Goal: Task Accomplishment & Management: Manage account settings

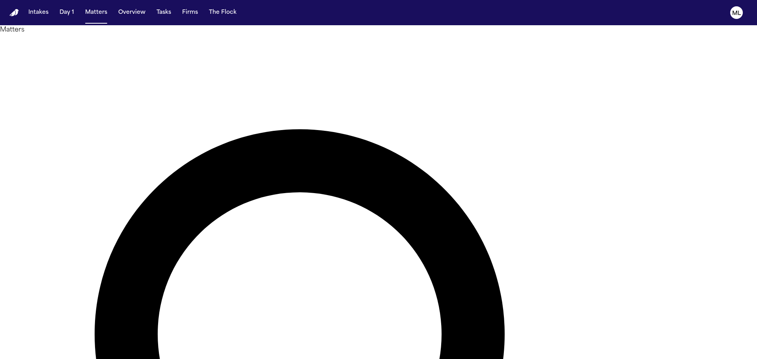
drag, startPoint x: 445, startPoint y: 49, endPoint x: 451, endPoint y: 45, distance: 7.7
type input "********"
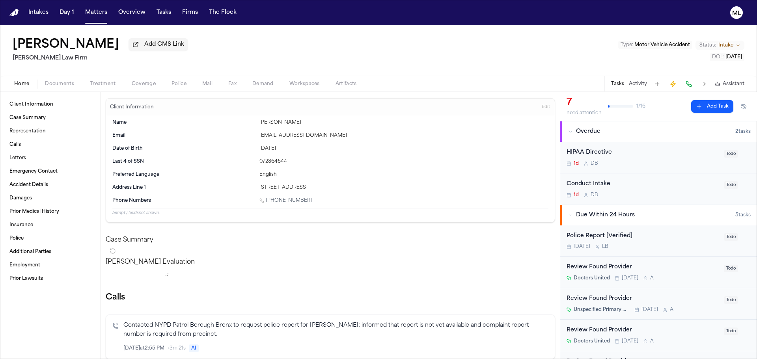
click at [67, 87] on span "Documents" at bounding box center [59, 84] width 29 height 6
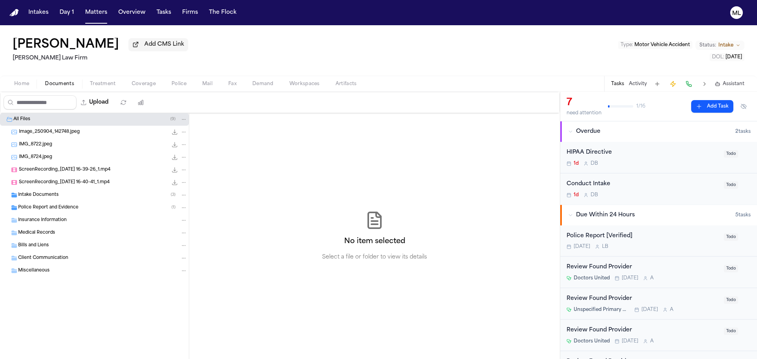
click at [38, 192] on span "Intake Documents" at bounding box center [38, 195] width 41 height 7
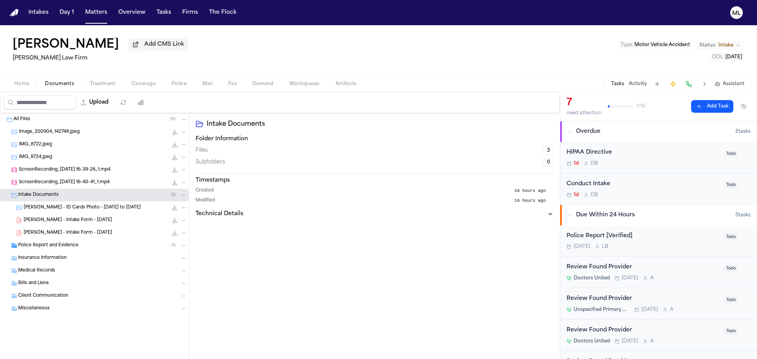
click at [43, 224] on div "M. Beltre - Intake Form - 9.4.25 24.4 KB • PDF" at bounding box center [106, 220] width 164 height 8
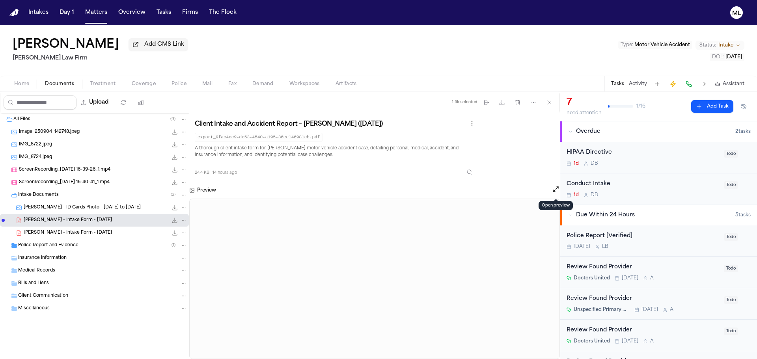
click at [553, 188] on button "Open preview" at bounding box center [556, 189] width 8 height 8
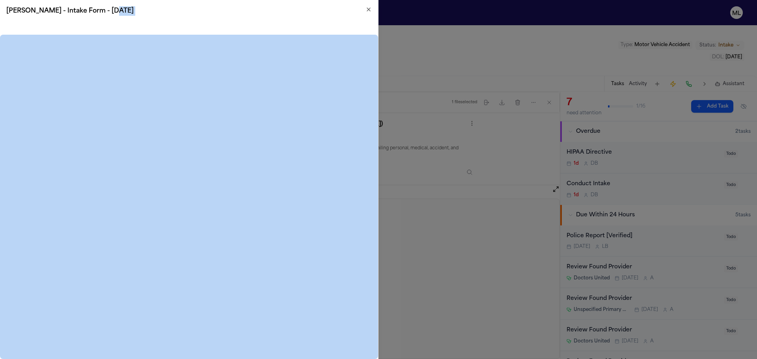
click at [371, 12] on div "M. Beltre - Intake Form - 9.4.25 Close" at bounding box center [189, 179] width 378 height 359
click at [370, 9] on icon "button" at bounding box center [368, 9] width 6 height 6
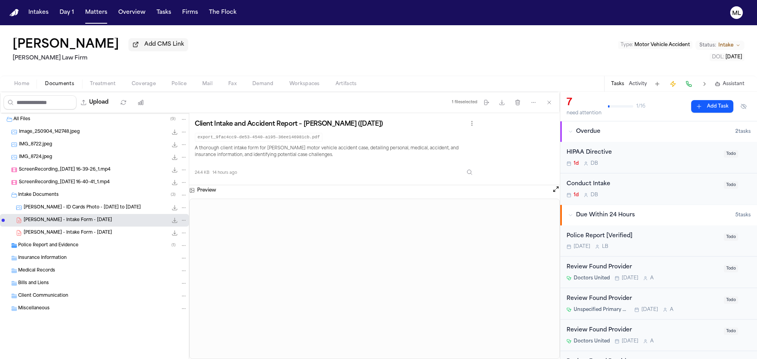
click at [115, 130] on div "Image_250904_142748.jpeg 2.8 MB • JPEG" at bounding box center [103, 132] width 168 height 8
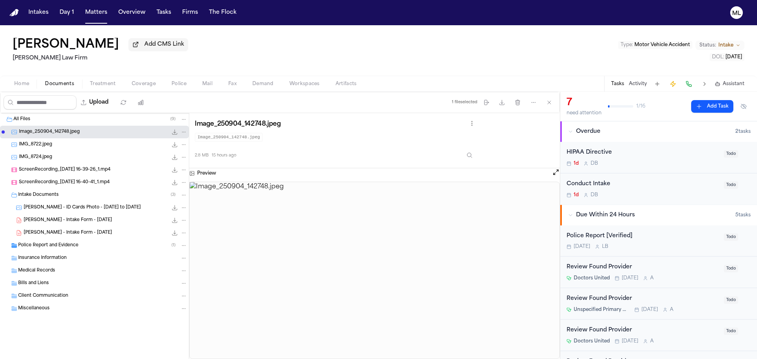
click at [175, 133] on icon "File: Image_250904_142748.jpeg" at bounding box center [174, 132] width 6 height 6
click at [97, 150] on div "IMG_8722.jpeg 1.8 MB • JPEG" at bounding box center [94, 144] width 189 height 13
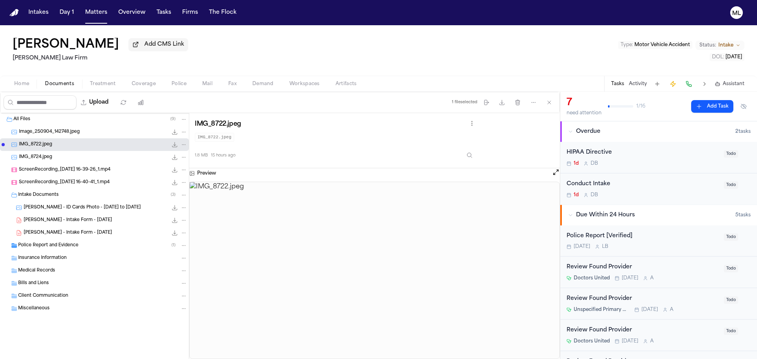
click at [63, 158] on div "IMG_8724.jpeg 2.6 MB • JPEG" at bounding box center [103, 157] width 168 height 8
click at [176, 157] on icon "File: IMG_8724.jpeg" at bounding box center [174, 157] width 6 height 6
click at [82, 171] on span "ScreenRecording_09-03-2025 16-39-26_1.mp4" at bounding box center [64, 170] width 91 height 7
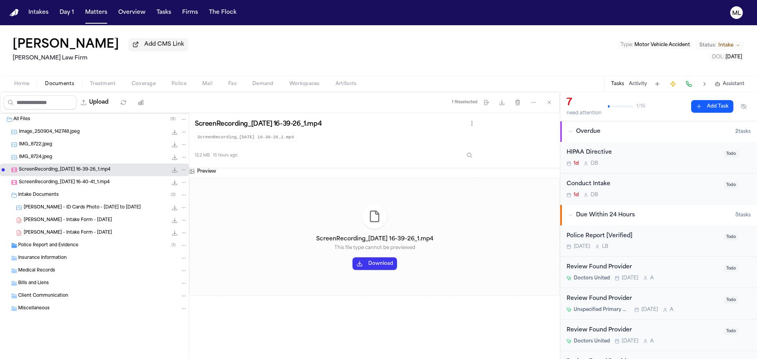
click at [176, 169] on icon "File: ScreenRecording_09-03-2025 16-39-26_1.mp4" at bounding box center [174, 170] width 6 height 6
click at [46, 184] on span "ScreenRecording_09-03-2025 16-40-41_1.mp4" at bounding box center [64, 182] width 91 height 7
click at [175, 182] on icon "File: ScreenRecording_09-03-2025 16-40-41_1.mp4" at bounding box center [174, 182] width 6 height 6
click at [40, 206] on span "M. Beltre - ID Cards Photo - 2022 to 2025" at bounding box center [82, 208] width 117 height 7
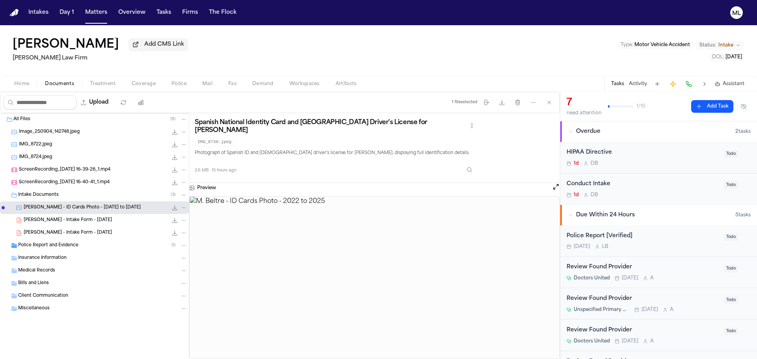
click at [46, 223] on span "M. Beltre - Intake Form - 9.4.25" at bounding box center [68, 220] width 88 height 7
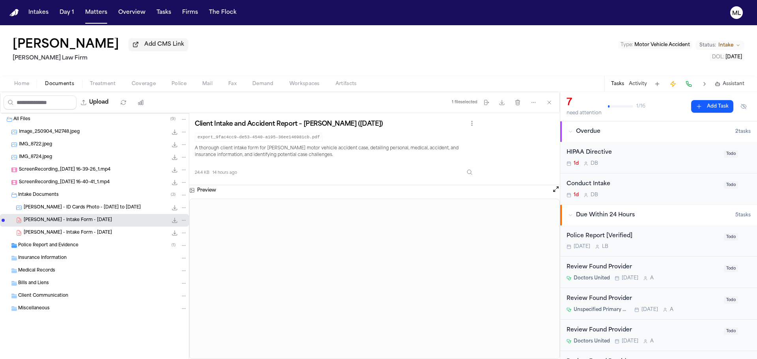
click at [49, 233] on span "M. Beltre - Intake Form - 9.4.25" at bounding box center [68, 233] width 88 height 7
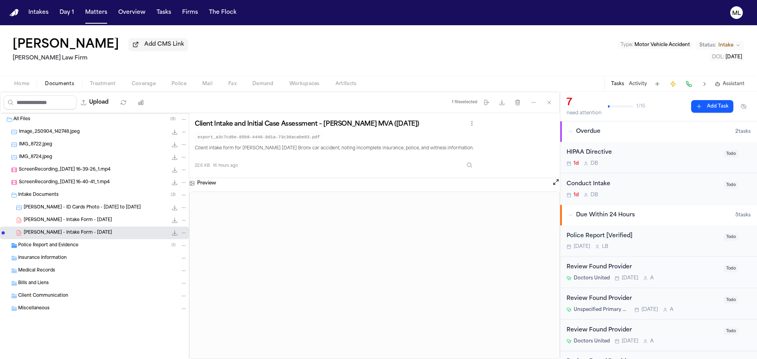
click at [49, 240] on div "Police Report and Evidence ( 1 )" at bounding box center [94, 245] width 189 height 13
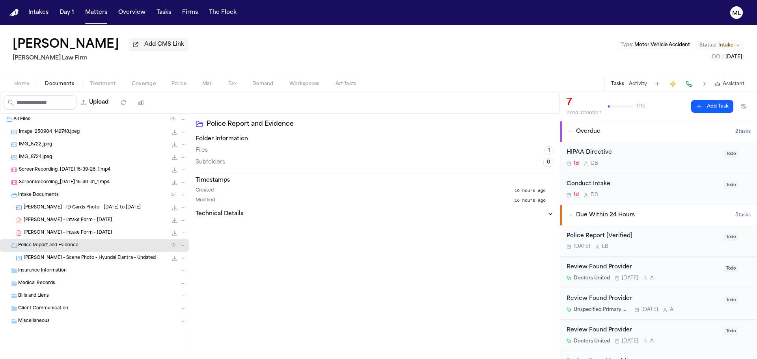
click at [59, 258] on span "M. Beltre - Scene Photo - Hyundai Elantra - Undated" at bounding box center [90, 258] width 132 height 7
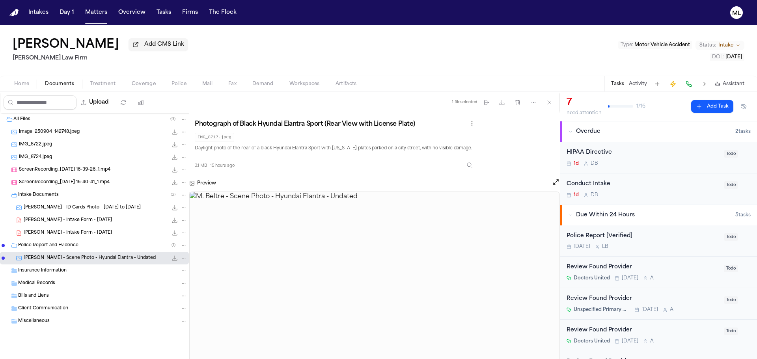
drag, startPoint x: 59, startPoint y: 258, endPoint x: 128, endPoint y: 284, distance: 74.1
click at [112, 289] on div "Medical Records" at bounding box center [94, 283] width 189 height 13
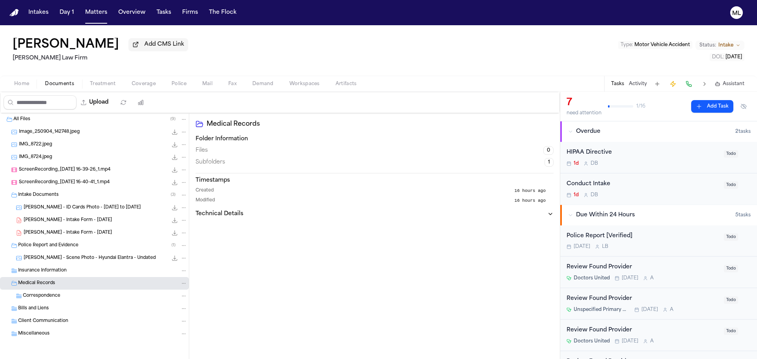
click at [139, 256] on div "M. Beltre - Scene Photo - Hyundai Elantra - Undated 3.1 MB • JPEG" at bounding box center [106, 258] width 164 height 8
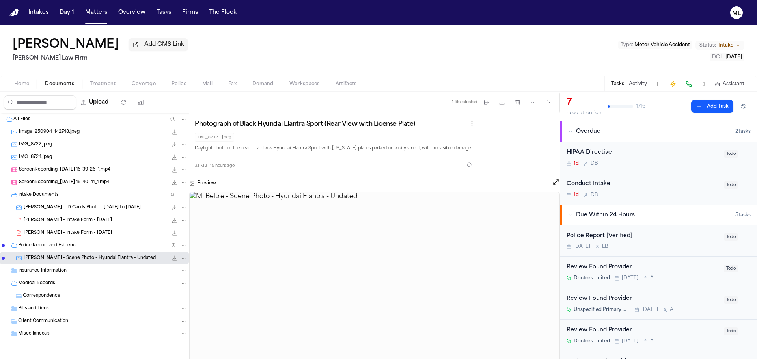
click at [178, 257] on button "File: M. Beltre - Scene Photo - Hyundai Elantra - Undated" at bounding box center [175, 258] width 8 height 8
click at [144, 83] on span "Coverage" at bounding box center [144, 84] width 24 height 6
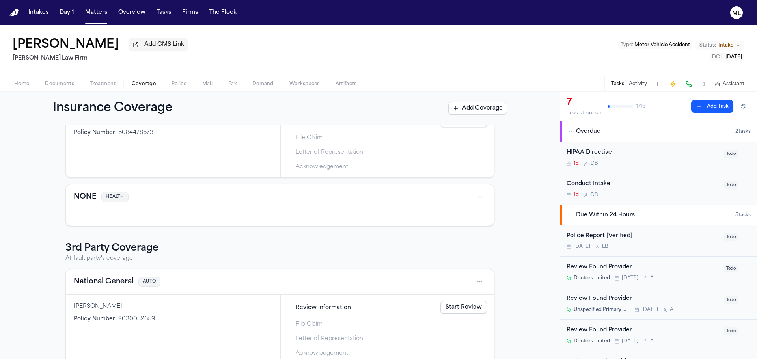
scroll to position [39, 0]
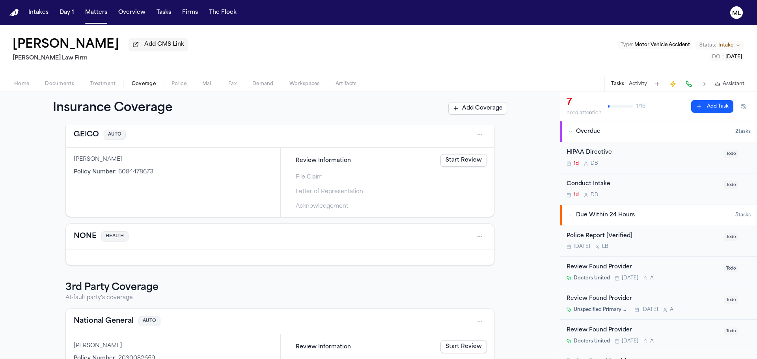
click at [456, 164] on link "Start Review" at bounding box center [463, 160] width 46 height 13
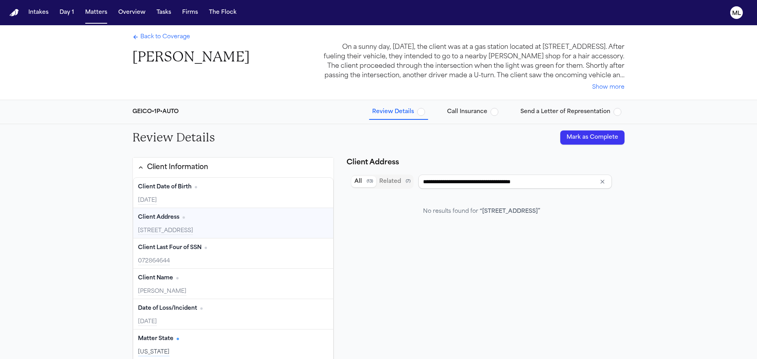
type input "*********"
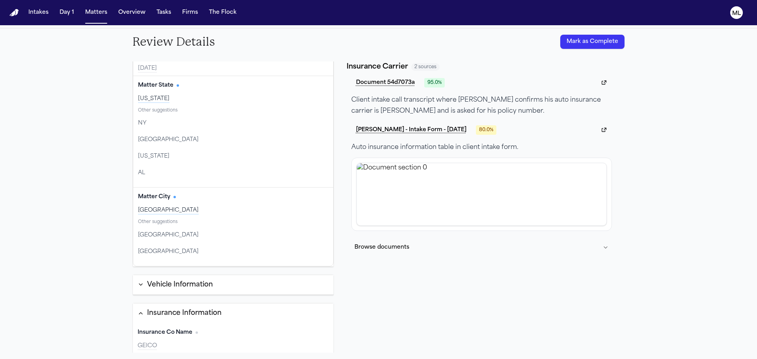
click at [235, 340] on div "Insurance Co Name Edit GEICO" at bounding box center [233, 338] width 201 height 30
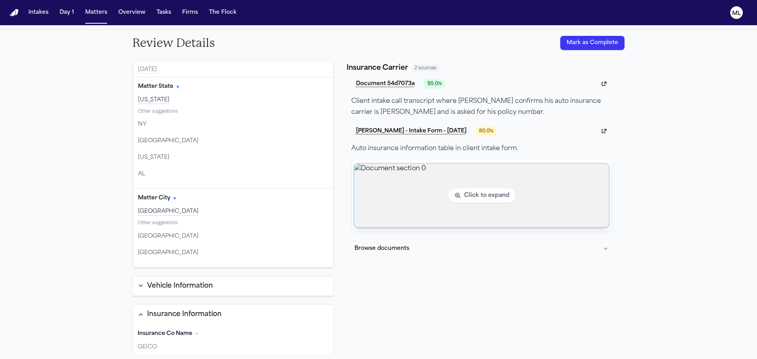
scroll to position [96, 0]
click at [384, 197] on img "View document section 0" at bounding box center [481, 193] width 255 height 63
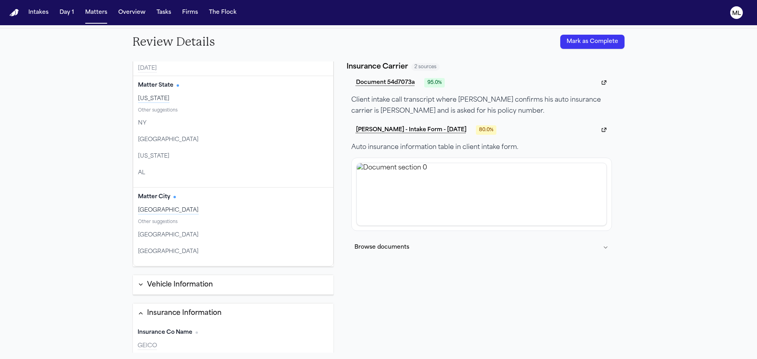
click at [601, 48] on button "Mark as Complete" at bounding box center [592, 42] width 64 height 14
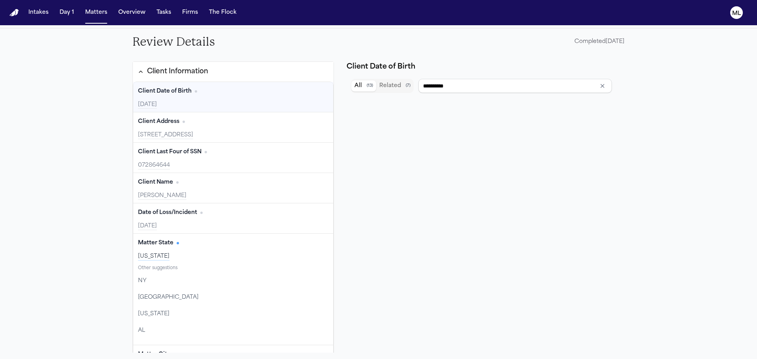
scroll to position [0, 0]
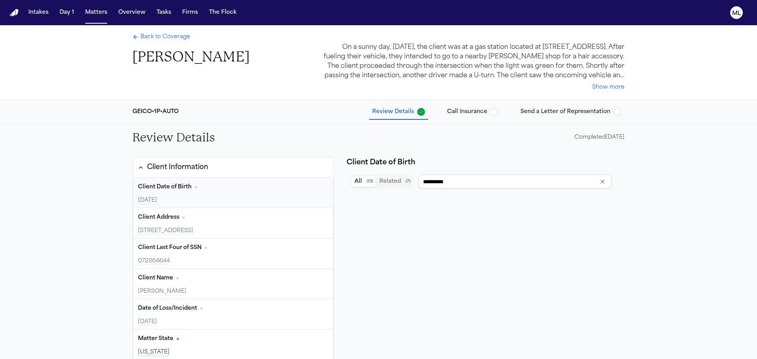
click at [162, 39] on span "Back to Coverage" at bounding box center [165, 37] width 50 height 8
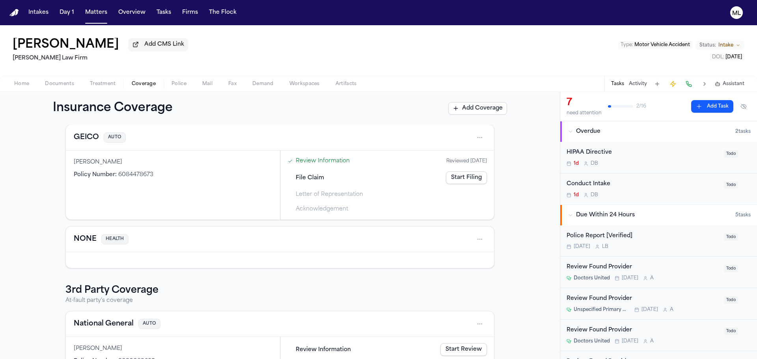
scroll to position [93, 0]
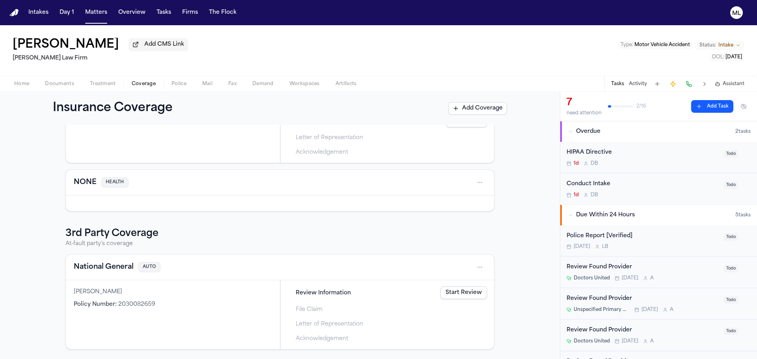
click at [253, 286] on div "Babacar Diouf Policy Number : 2030082659" at bounding box center [173, 314] width 214 height 69
click at [454, 297] on link "Start Review" at bounding box center [463, 292] width 46 height 13
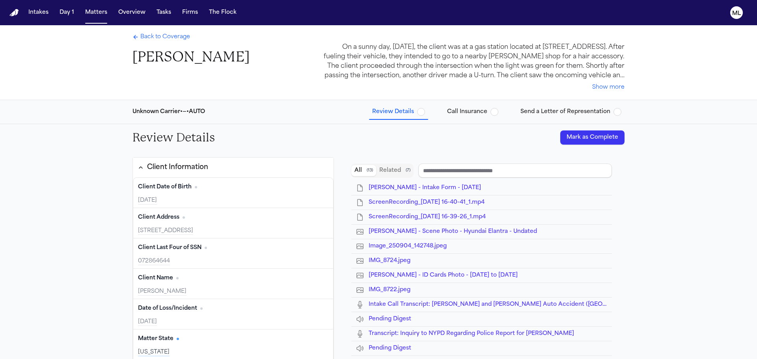
type input "**********"
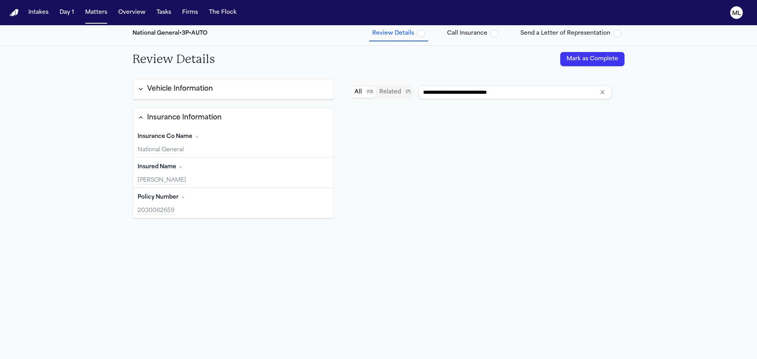
scroll to position [79, 0]
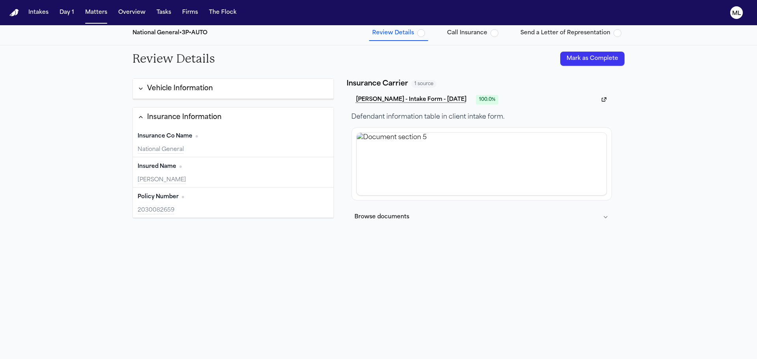
click at [577, 52] on button "Mark as Complete" at bounding box center [592, 59] width 64 height 14
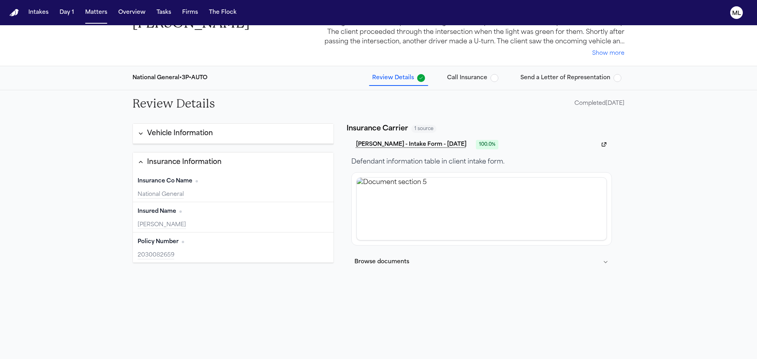
scroll to position [0, 0]
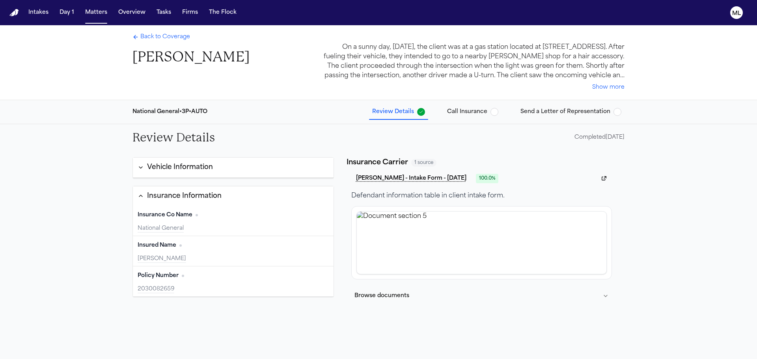
click at [171, 38] on span "Back to Coverage" at bounding box center [165, 37] width 50 height 8
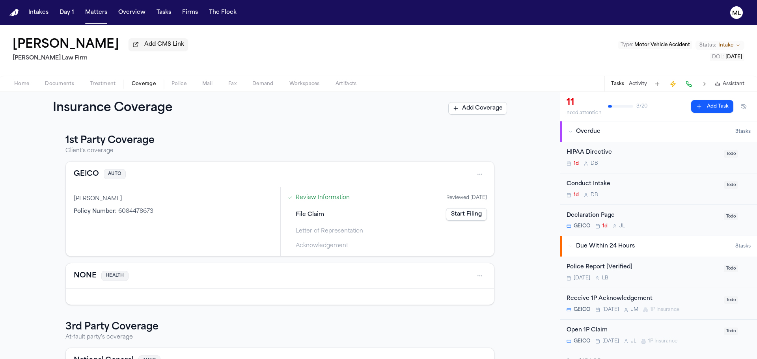
click at [645, 192] on div "1d D B" at bounding box center [642, 195] width 152 height 6
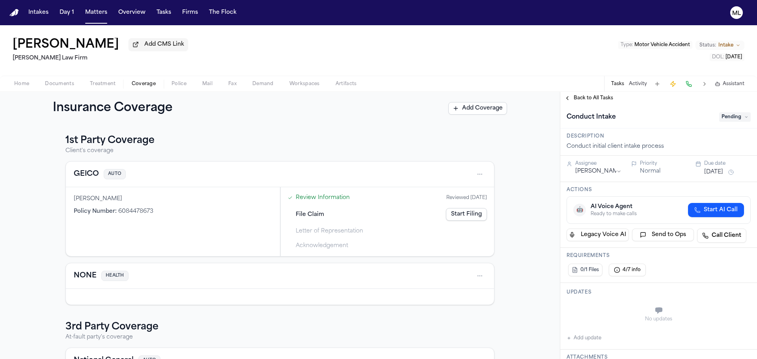
click at [721, 113] on span "Pending" at bounding box center [735, 116] width 32 height 9
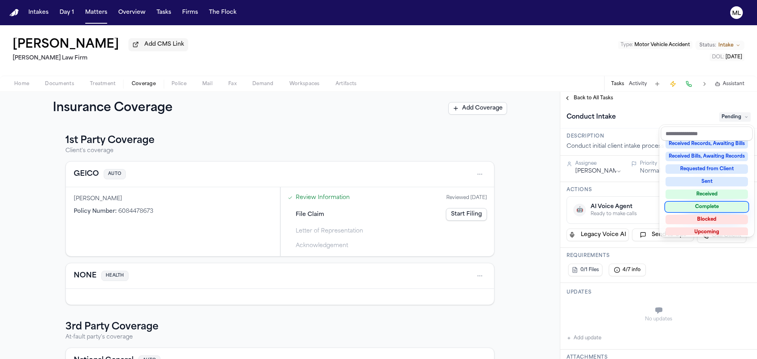
click at [702, 208] on div "Complete" at bounding box center [706, 206] width 82 height 9
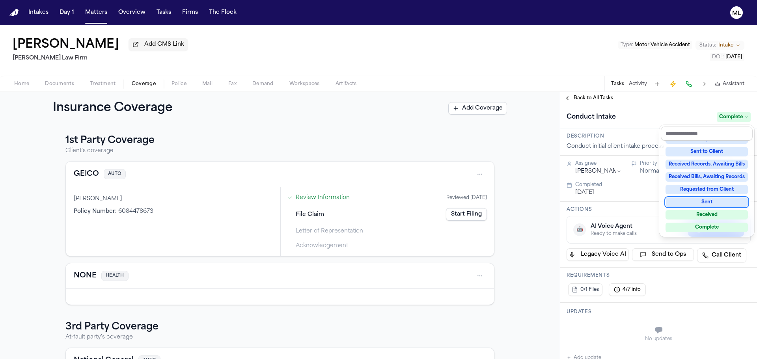
click at [581, 102] on div "**********" at bounding box center [658, 225] width 197 height 267
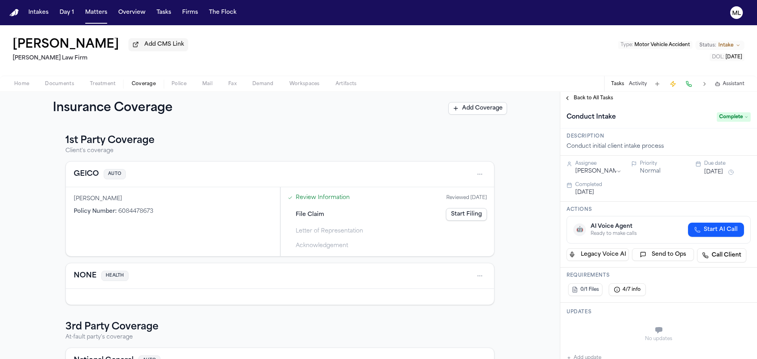
click at [582, 99] on span "Back to All Tasks" at bounding box center [592, 98] width 39 height 6
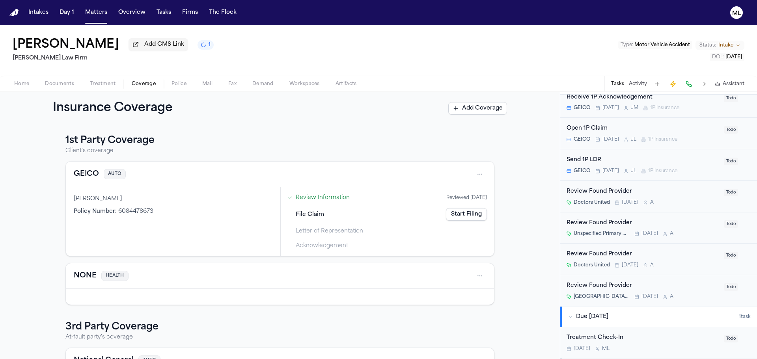
scroll to position [276, 0]
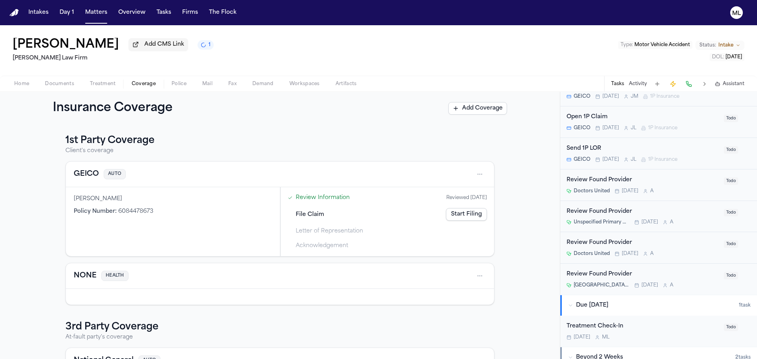
click at [102, 81] on span "Treatment" at bounding box center [103, 84] width 26 height 6
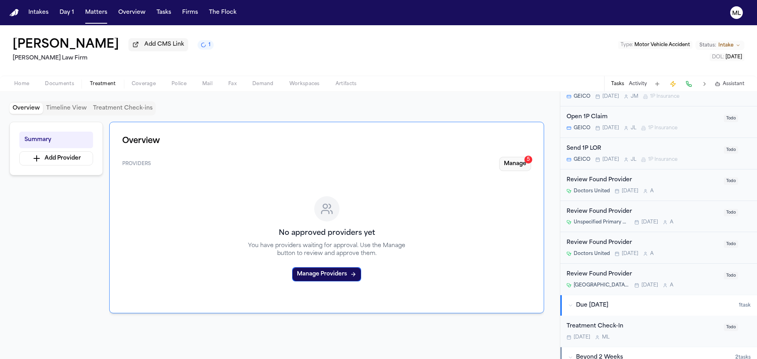
click at [507, 160] on button "Manage 5" at bounding box center [515, 164] width 32 height 14
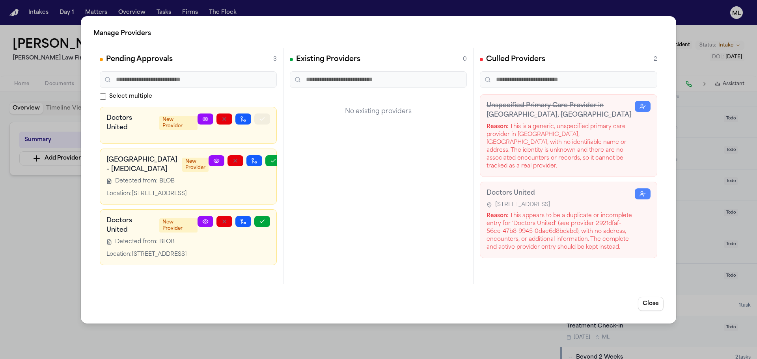
click at [254, 118] on button "button" at bounding box center [262, 118] width 16 height 11
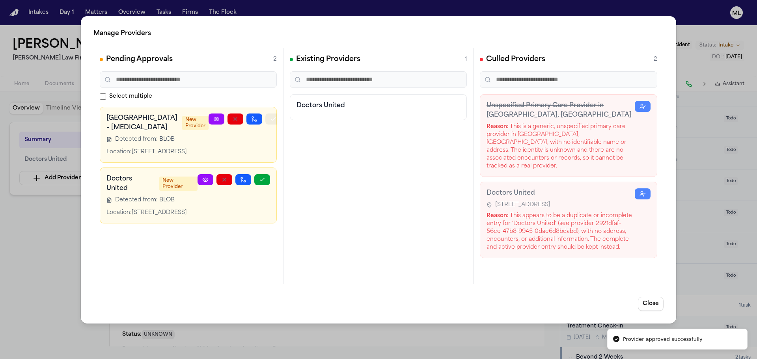
click at [270, 121] on icon "button" at bounding box center [273, 119] width 6 height 6
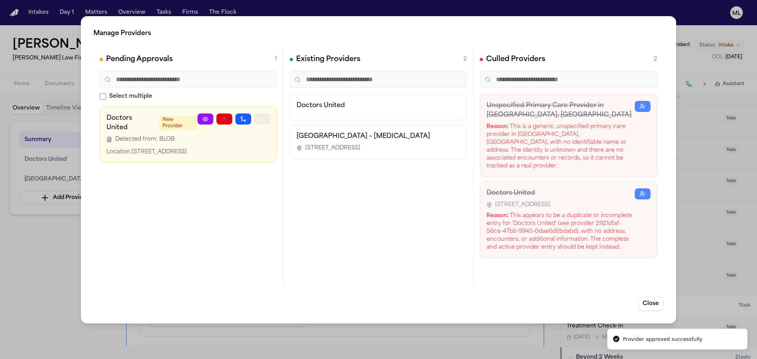
click at [260, 121] on icon "button" at bounding box center [262, 119] width 6 height 6
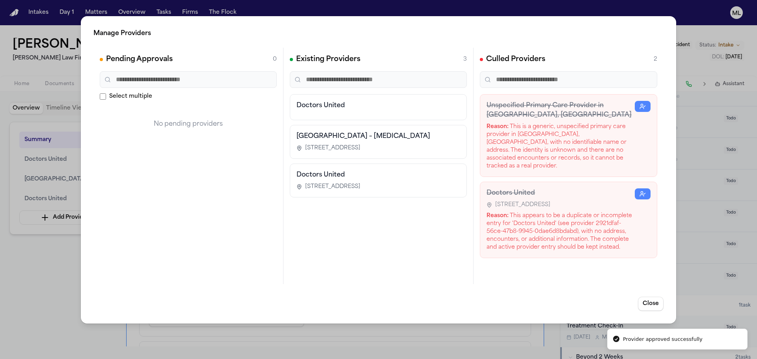
click at [403, 117] on div "Doctors United" at bounding box center [378, 107] width 177 height 26
click at [641, 300] on button "Close" at bounding box center [651, 304] width 26 height 14
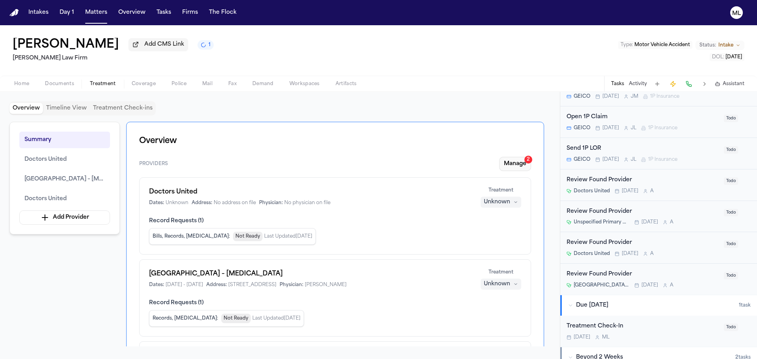
click at [520, 164] on button "Manage 2" at bounding box center [515, 164] width 32 height 14
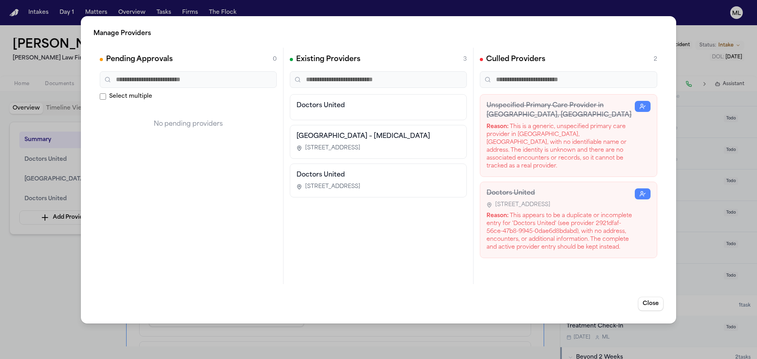
click at [365, 108] on h3 "Doctors United" at bounding box center [378, 105] width 164 height 9
click at [641, 299] on button "Close" at bounding box center [651, 304] width 26 height 14
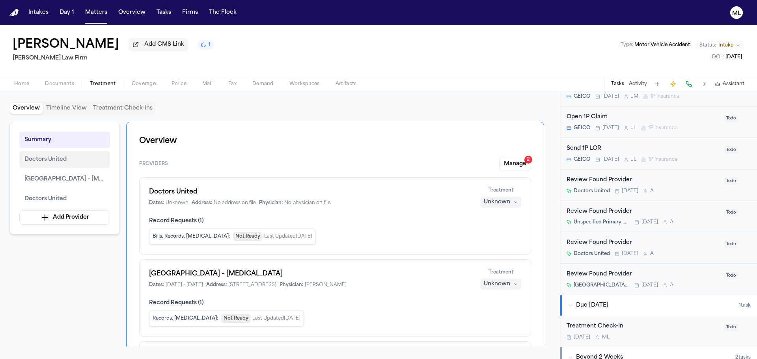
click at [86, 165] on button "Doctors United" at bounding box center [64, 159] width 91 height 17
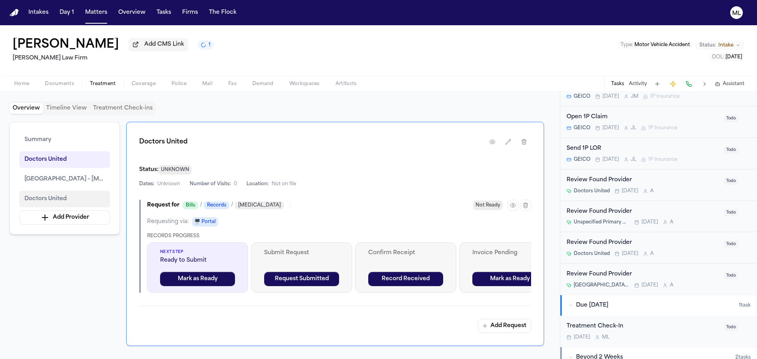
click at [74, 195] on button "Doctors United" at bounding box center [64, 199] width 91 height 17
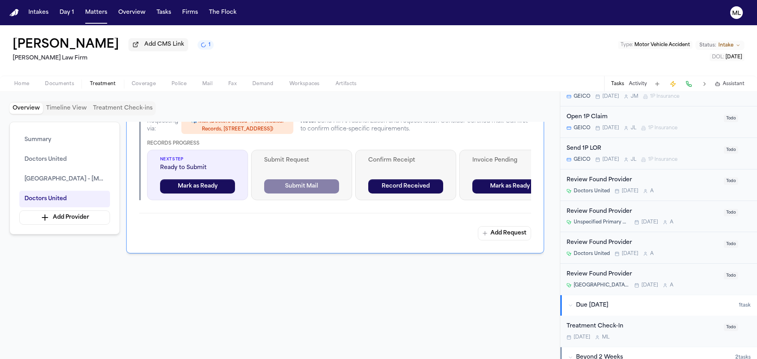
scroll to position [896, 0]
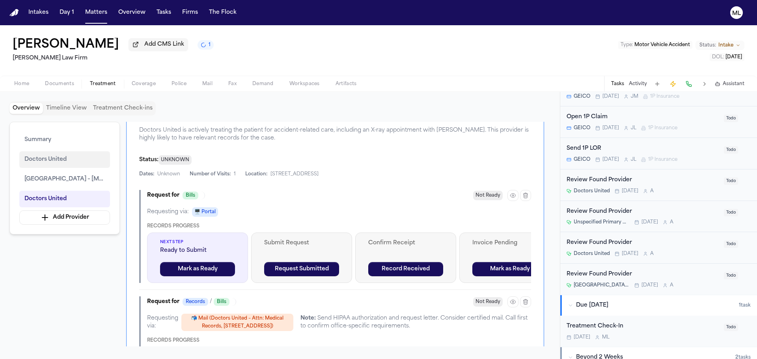
click at [75, 156] on button "Doctors United" at bounding box center [64, 159] width 91 height 17
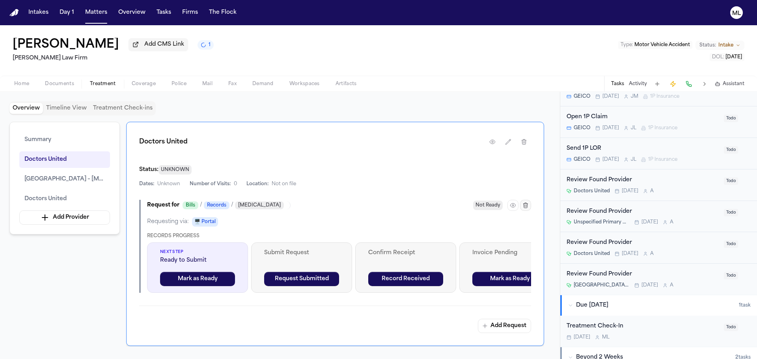
click at [528, 206] on icon "button" at bounding box center [525, 205] width 6 height 6
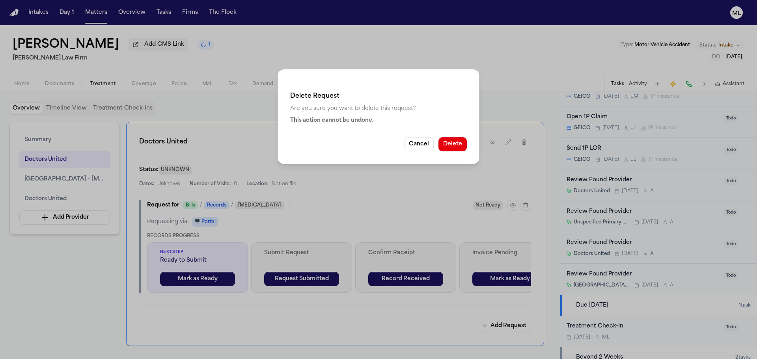
click at [419, 142] on button "Cancel" at bounding box center [419, 144] width 30 height 14
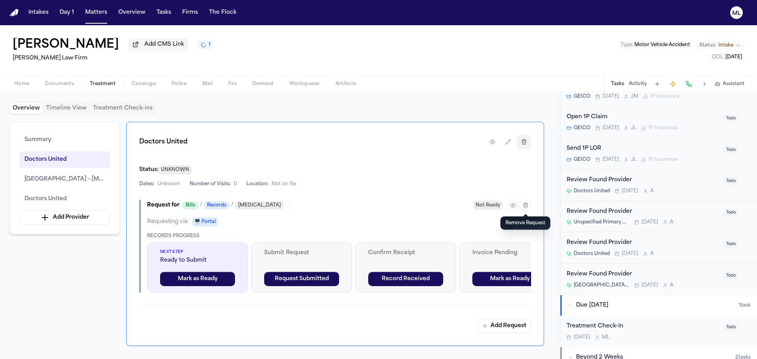
click at [528, 142] on button "button" at bounding box center [524, 142] width 14 height 14
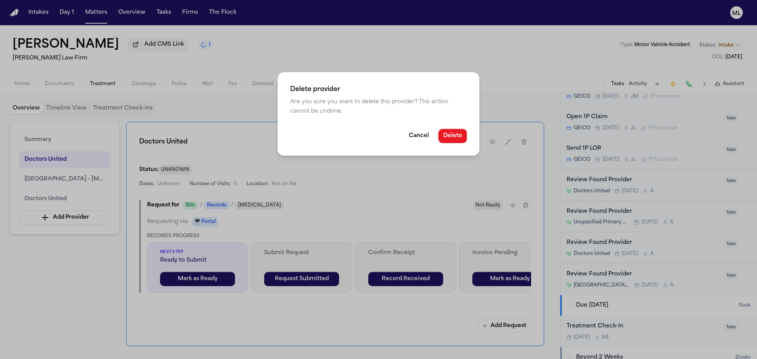
click at [444, 131] on button "Delete" at bounding box center [452, 136] width 28 height 14
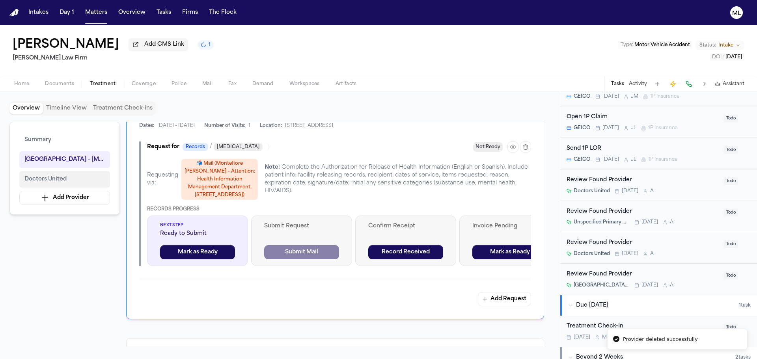
scroll to position [247, 0]
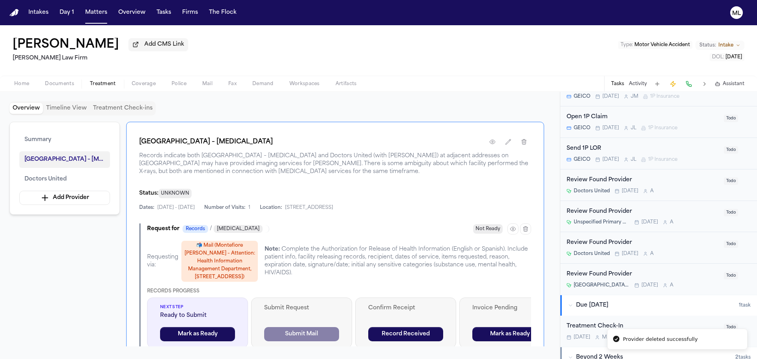
click at [66, 158] on span "Montefiore Wakefield Hospital – Radiology" at bounding box center [64, 159] width 80 height 9
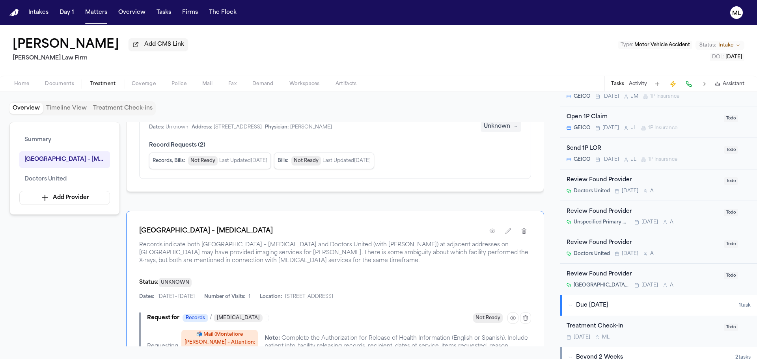
scroll to position [236, 0]
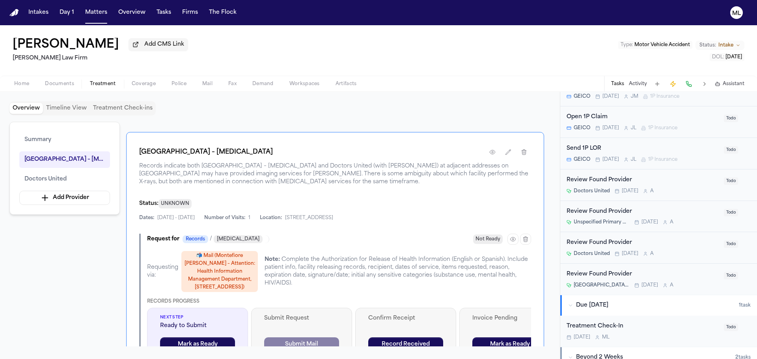
click at [176, 205] on span "UNKNOWN" at bounding box center [174, 203] width 33 height 9
click at [507, 156] on button "button" at bounding box center [508, 152] width 14 height 14
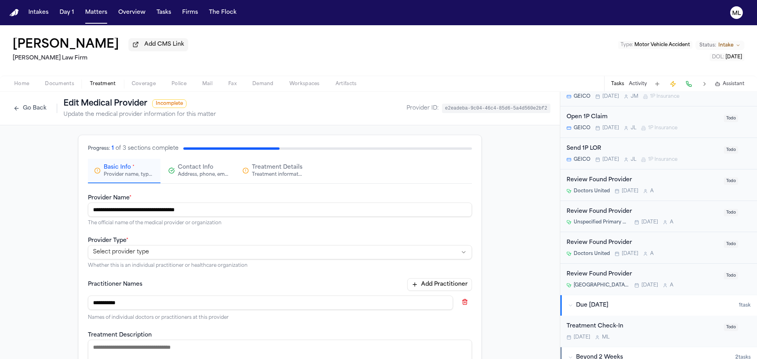
click at [28, 108] on button "Go Back" at bounding box center [29, 108] width 41 height 13
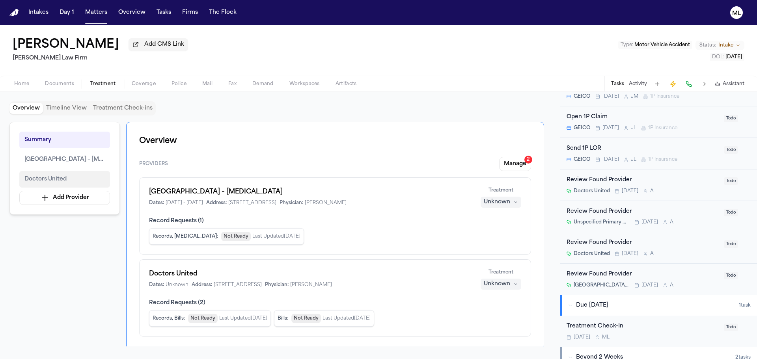
click at [49, 179] on span "Doctors United" at bounding box center [45, 179] width 42 height 9
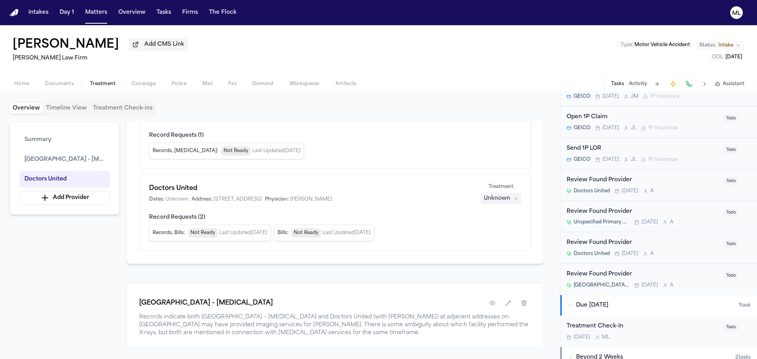
scroll to position [85, 0]
click at [503, 199] on div "Unknown" at bounding box center [496, 199] width 26 height 8
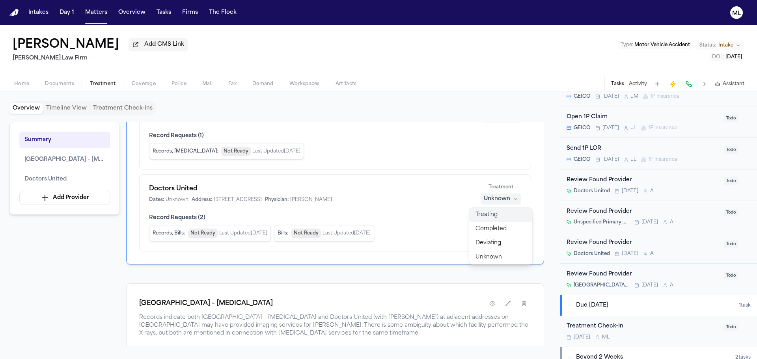
click at [496, 211] on span "Treating" at bounding box center [486, 215] width 22 height 8
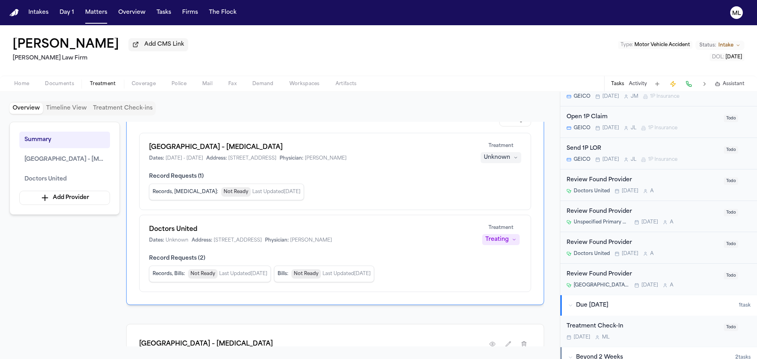
scroll to position [0, 0]
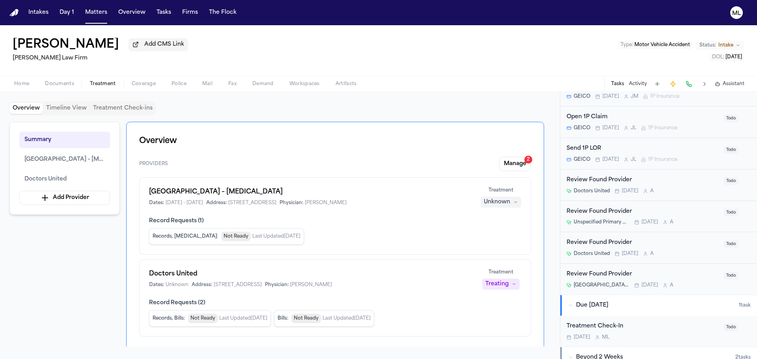
click at [493, 199] on div "Unknown" at bounding box center [496, 202] width 26 height 8
click at [491, 230] on span "Completed" at bounding box center [490, 232] width 31 height 8
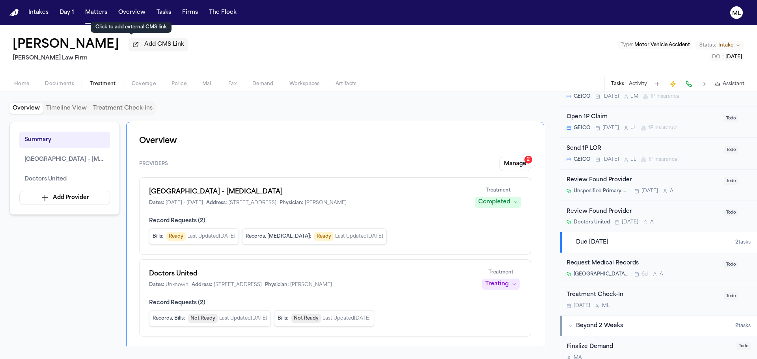
click at [144, 46] on span "Add CMS Link" at bounding box center [164, 45] width 40 height 8
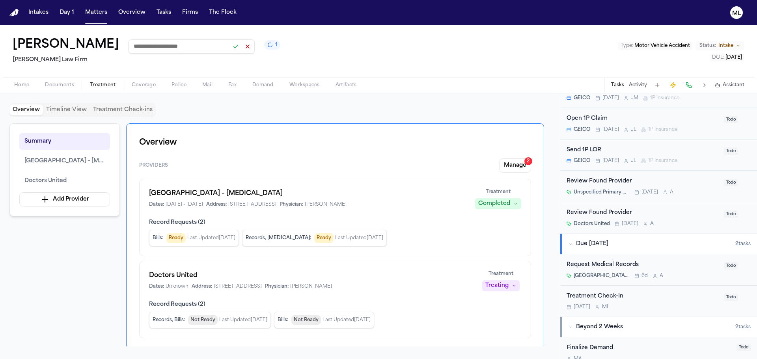
click at [165, 49] on input at bounding box center [191, 46] width 126 height 14
paste input "**********"
type input "**********"
click at [230, 48] on button at bounding box center [235, 46] width 11 height 11
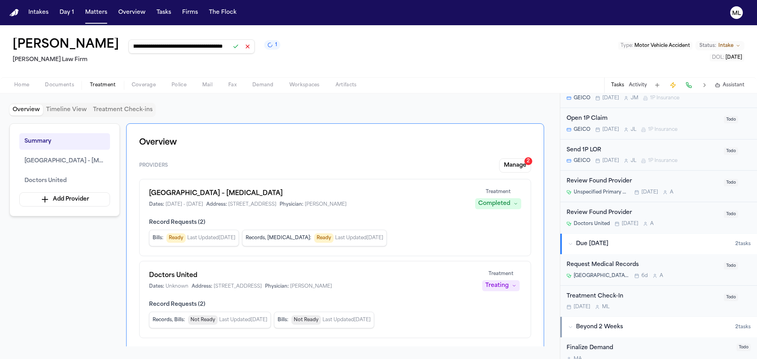
scroll to position [0, 0]
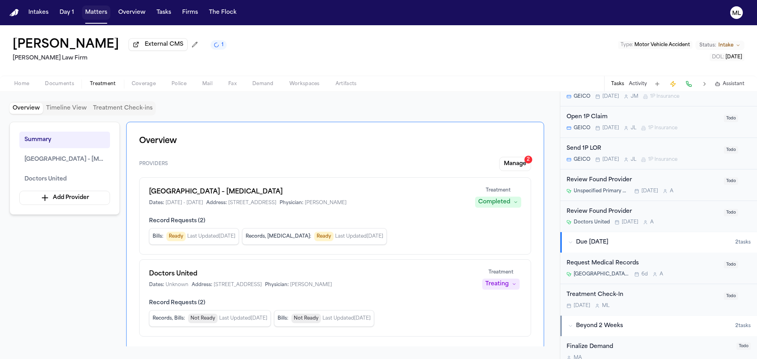
click at [91, 16] on button "Matters" at bounding box center [96, 13] width 28 height 14
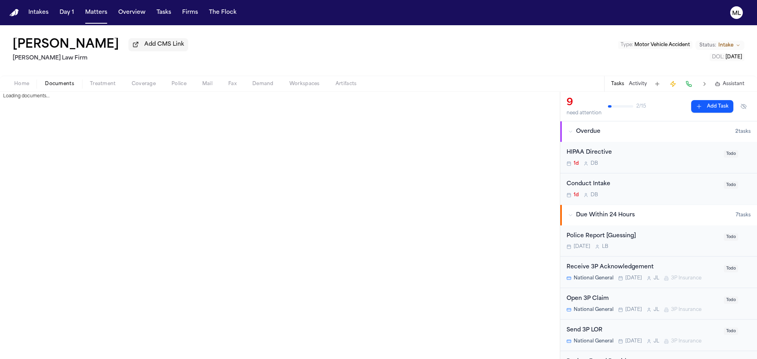
click at [50, 84] on span "Documents" at bounding box center [59, 84] width 29 height 6
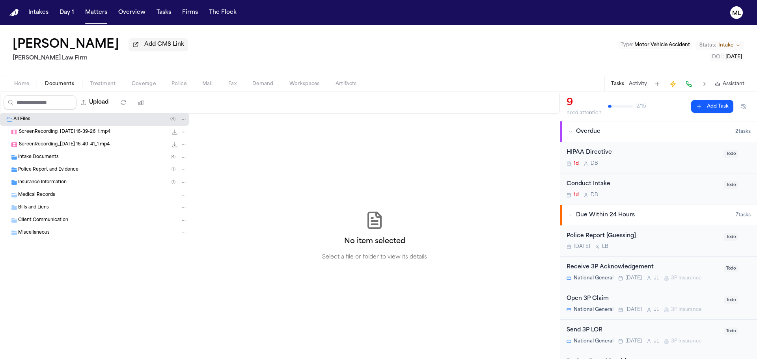
click at [49, 152] on div "Intake Documents ( 4 )" at bounding box center [94, 157] width 189 height 13
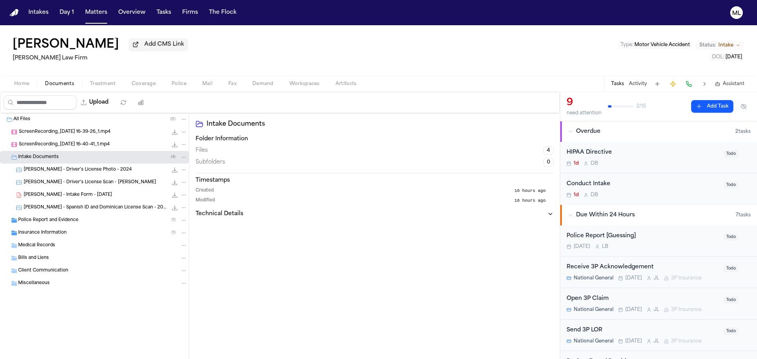
click at [81, 190] on div "M. Medina - Intake Form - 9.4.25 23.3 KB • PDF" at bounding box center [94, 195] width 189 height 13
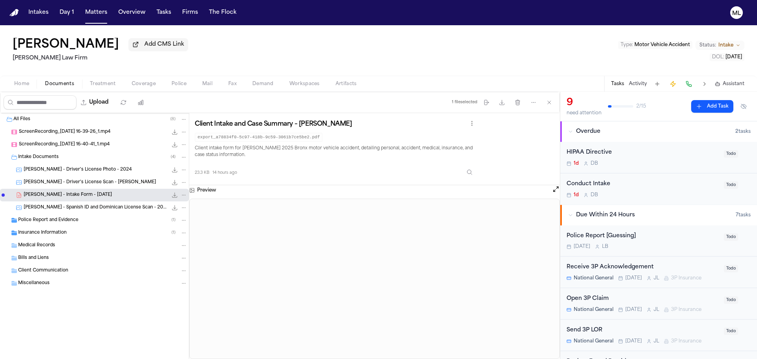
click at [175, 197] on icon "File: M. Medina - Intake Form - 9.4.25" at bounding box center [174, 195] width 6 height 6
click at [95, 16] on button "Matters" at bounding box center [96, 13] width 28 height 14
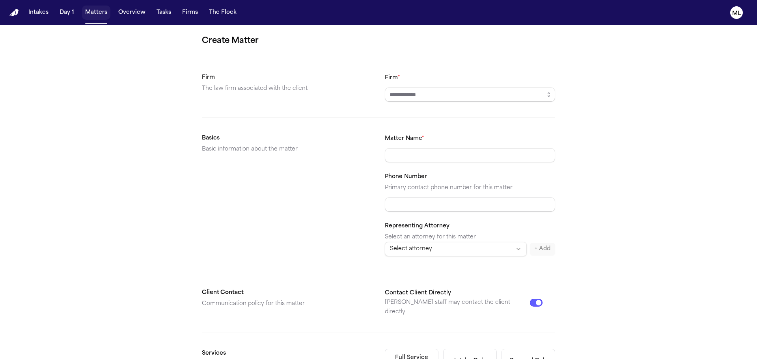
click at [98, 12] on button "Matters" at bounding box center [96, 13] width 28 height 14
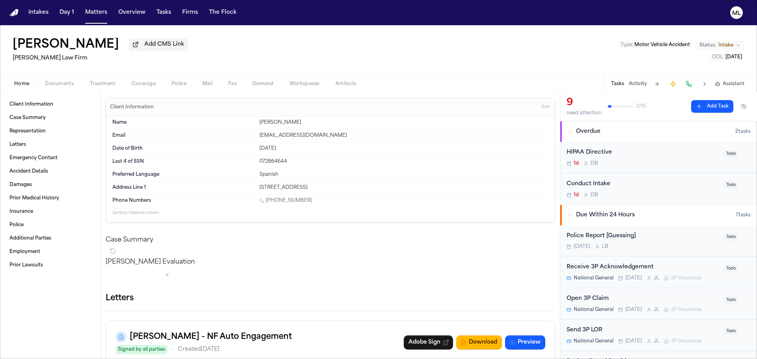
click at [74, 81] on button "Documents" at bounding box center [59, 83] width 45 height 9
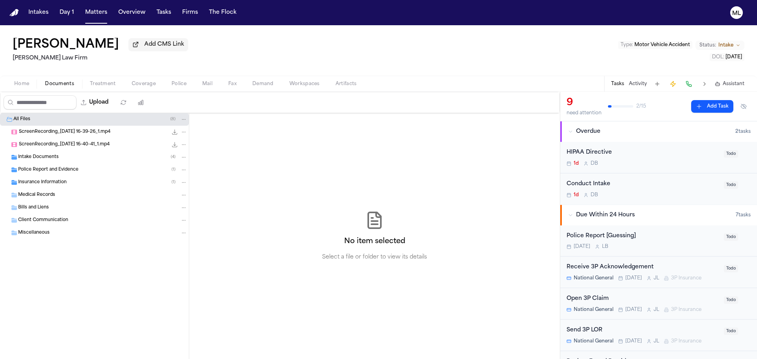
click at [85, 156] on div "Intake Documents ( 4 )" at bounding box center [102, 157] width 169 height 7
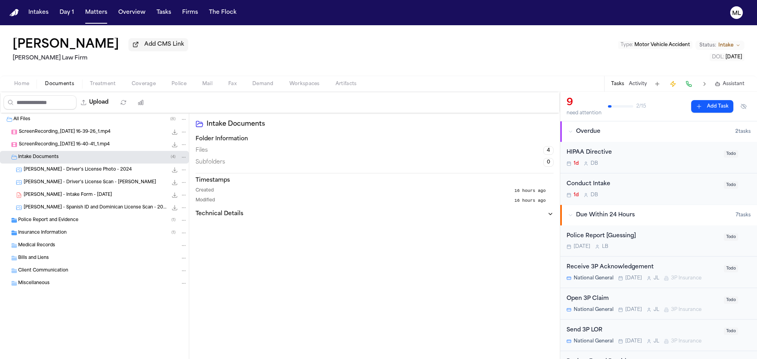
click at [119, 169] on div "M. Medina - Driver's License Photo - 2024 1.8 MB • JPEG" at bounding box center [106, 170] width 164 height 8
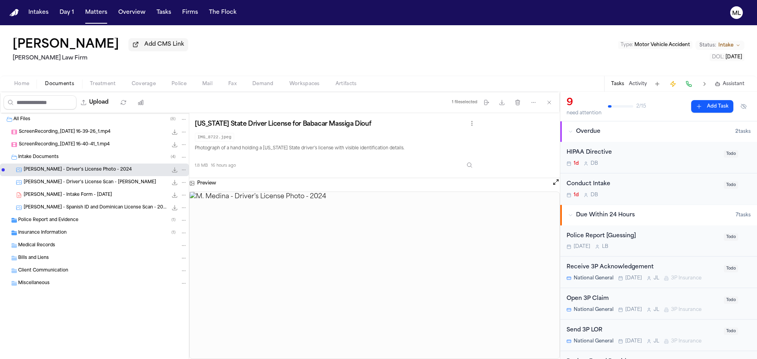
click at [174, 167] on icon "File: M. Medina - Driver's License Photo - 2024" at bounding box center [174, 170] width 6 height 6
click at [97, 182] on span "M. Medina - Driver's License Scan - Michael Beltre" at bounding box center [90, 182] width 132 height 7
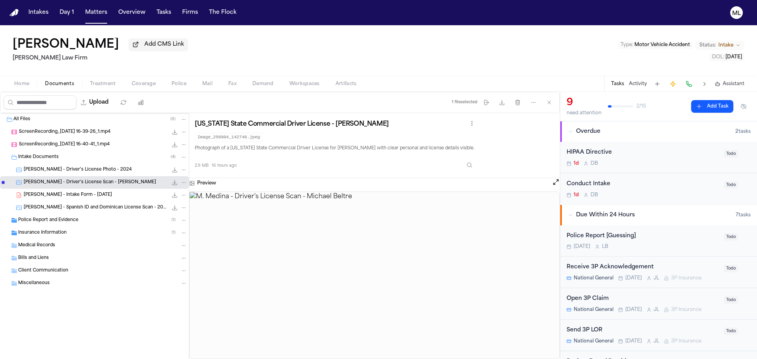
click at [134, 205] on span "M. Medina - Spanish ID and Dominican License Scan - 2025" at bounding box center [96, 208] width 144 height 7
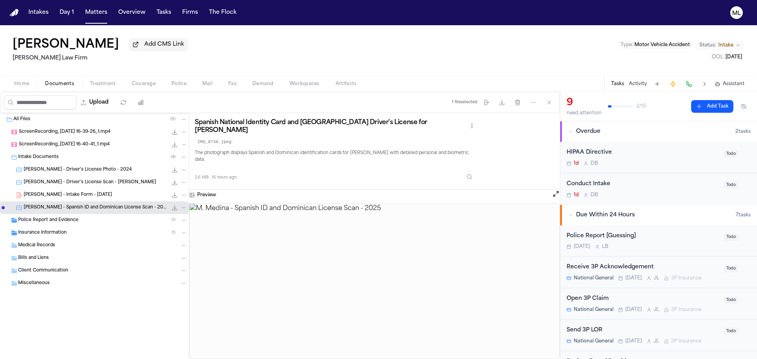
click at [120, 184] on span "M. Medina - Driver's License Scan - Michael Beltre" at bounding box center [90, 182] width 132 height 7
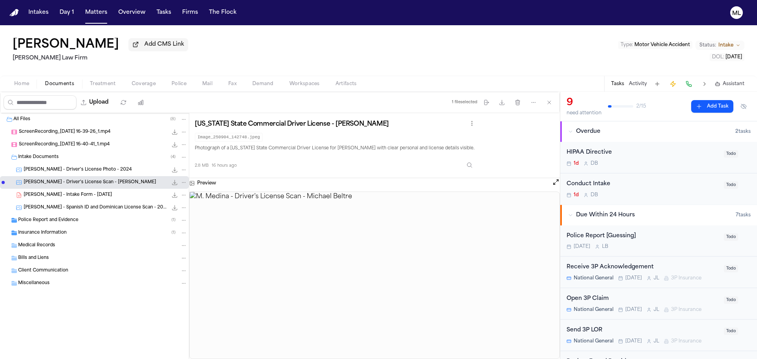
click at [174, 181] on icon "File: M. Medina - Driver's License Scan - Michael Beltre" at bounding box center [174, 182] width 6 height 6
click at [84, 202] on div "M. Medina - Spanish ID and Dominican License Scan - 2025 2.6 MB • JPEG" at bounding box center [94, 207] width 189 height 13
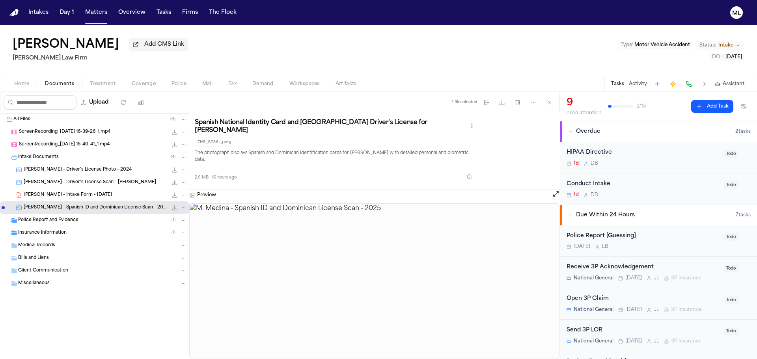
click at [173, 208] on icon "File: M. Medina - Spanish ID and Dominican License Scan - 2025" at bounding box center [174, 208] width 6 height 6
click at [76, 212] on div "M. Medina - Spanish ID and Dominican License Scan - 2025 2.6 MB • JPEG" at bounding box center [94, 207] width 189 height 13
click at [76, 219] on span "Police Report and Evidence" at bounding box center [48, 220] width 60 height 7
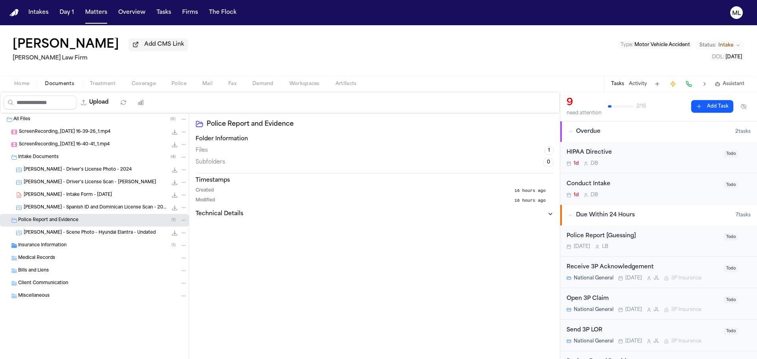
click at [71, 247] on div "Insurance Information ( 1 )" at bounding box center [102, 245] width 169 height 7
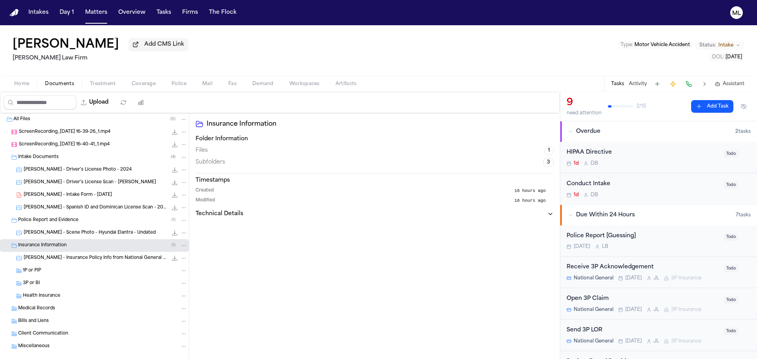
click at [155, 76] on div "Home Documents Treatment Coverage Police Mail Fax Demand Workspaces Artifacts T…" at bounding box center [378, 84] width 757 height 16
click at [671, 180] on div "Conduct Intake" at bounding box center [642, 184] width 152 height 9
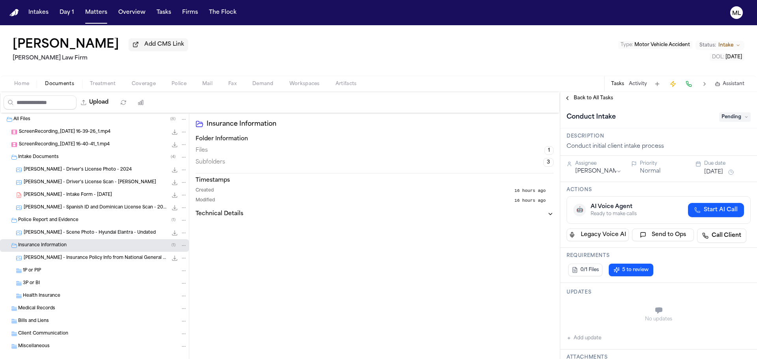
click at [729, 118] on span "Pending" at bounding box center [735, 116] width 32 height 9
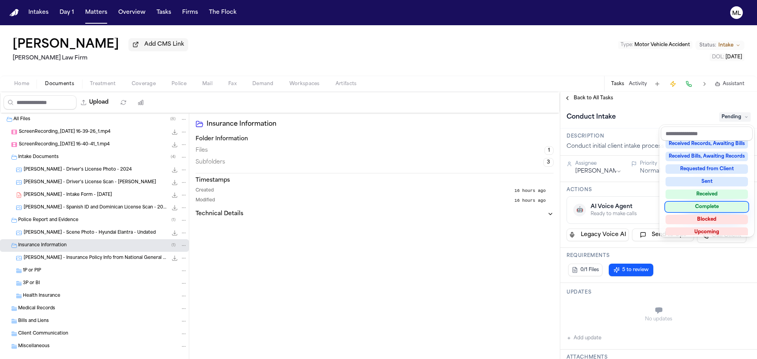
click at [714, 205] on div "Complete" at bounding box center [706, 206] width 82 height 9
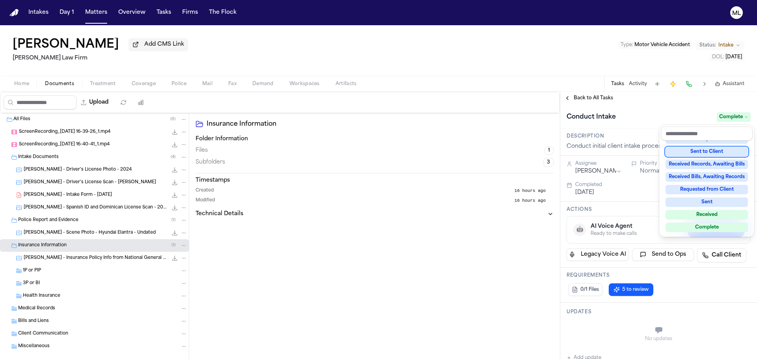
click at [598, 95] on div "**********" at bounding box center [658, 225] width 197 height 267
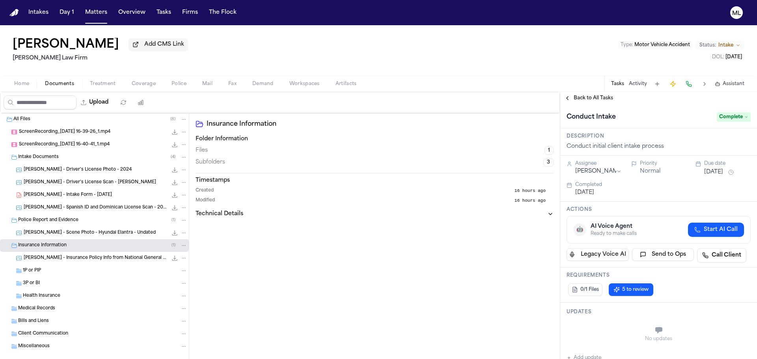
click at [598, 95] on span "Back to All Tasks" at bounding box center [592, 98] width 39 height 6
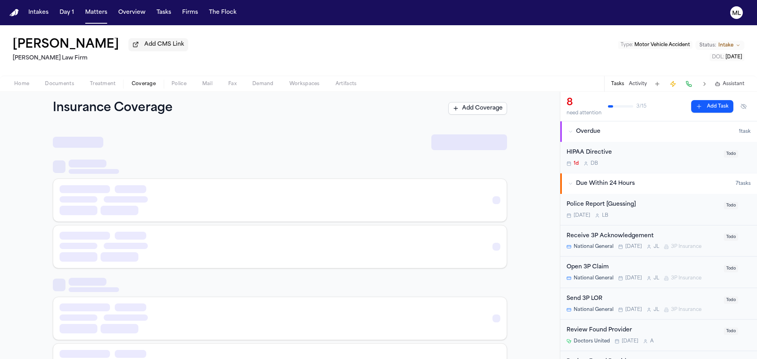
click at [136, 86] on span "Coverage" at bounding box center [144, 84] width 24 height 6
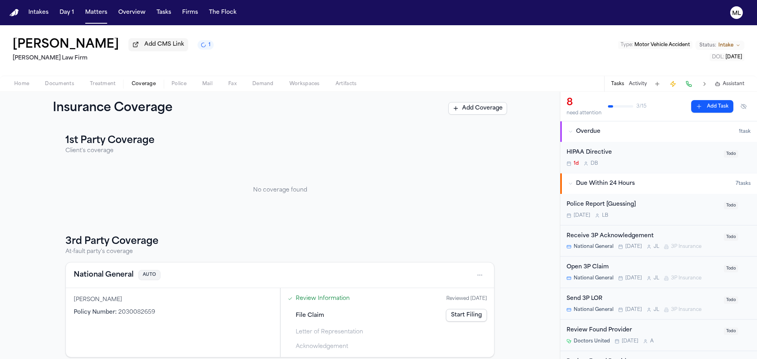
scroll to position [8, 0]
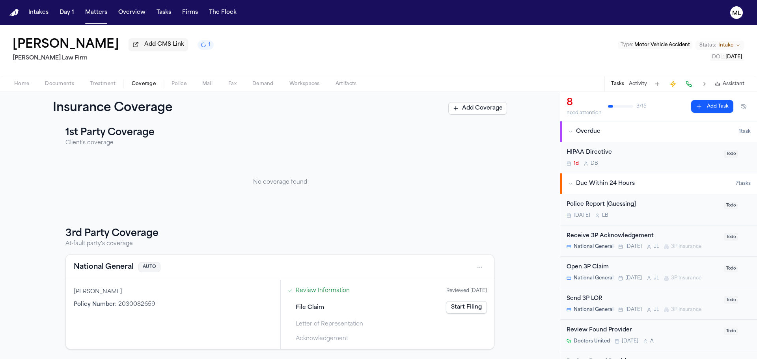
click at [357, 306] on div "File Claim Start Filing" at bounding box center [386, 307] width 205 height 17
click at [222, 275] on div "National General AUTO" at bounding box center [280, 268] width 428 height 26
click at [115, 238] on h3 "3rd Party Coverage" at bounding box center [279, 233] width 429 height 13
click at [115, 234] on h3 "3rd Party Coverage" at bounding box center [279, 233] width 429 height 13
drag, startPoint x: 92, startPoint y: 11, endPoint x: 247, endPoint y: 14, distance: 154.5
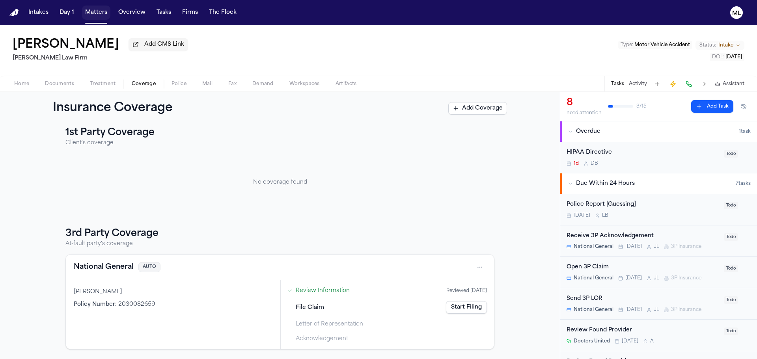
click at [92, 11] on button "Matters" at bounding box center [96, 13] width 28 height 14
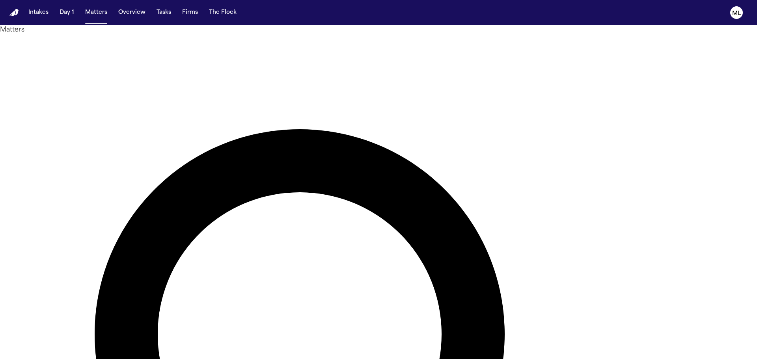
drag, startPoint x: 450, startPoint y: 40, endPoint x: 356, endPoint y: 53, distance: 94.3
type input "******"
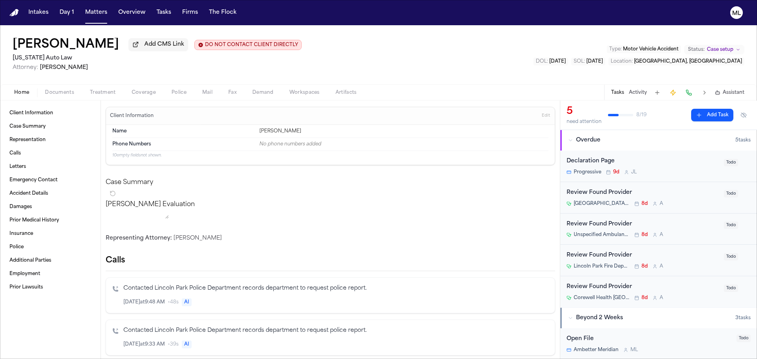
click at [133, 89] on button "Coverage" at bounding box center [144, 92] width 40 height 9
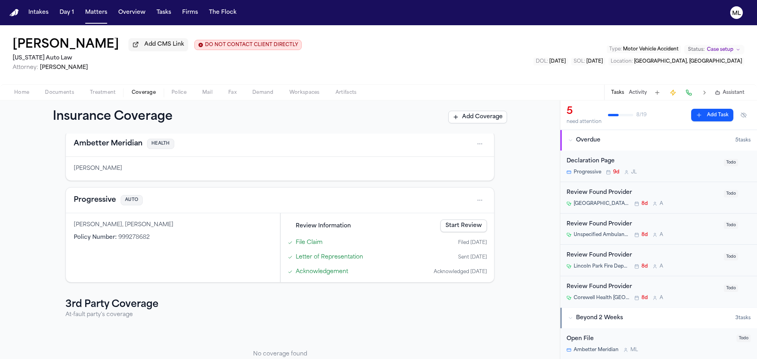
scroll to position [73, 0]
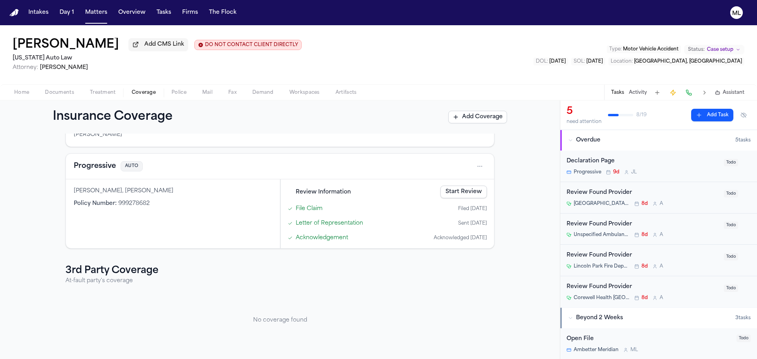
click at [52, 91] on span "Documents" at bounding box center [59, 92] width 29 height 6
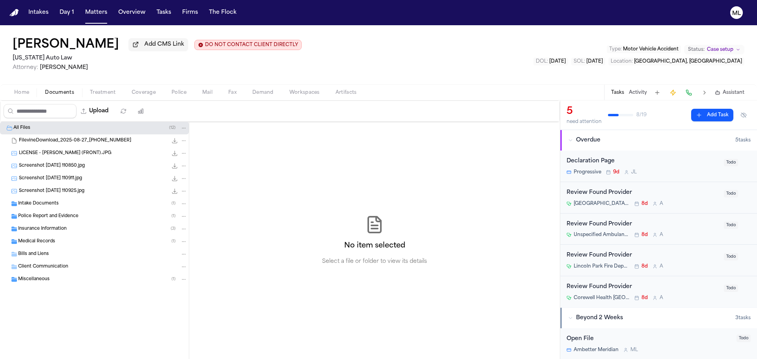
click at [52, 214] on span "Police Report and Evidence" at bounding box center [48, 216] width 60 height 7
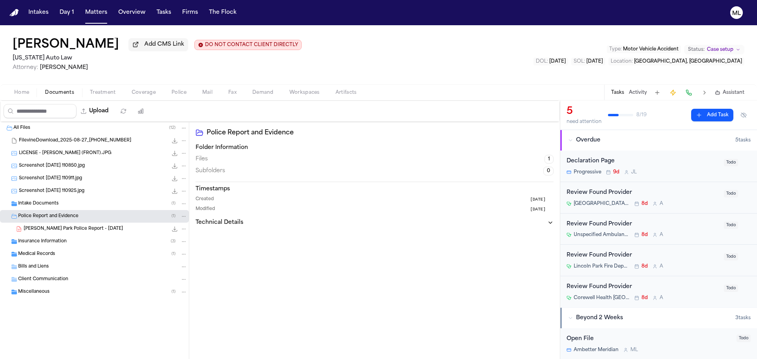
click at [53, 229] on span "[PERSON_NAME] Park Police Report - [DATE]" at bounding box center [73, 229] width 99 height 7
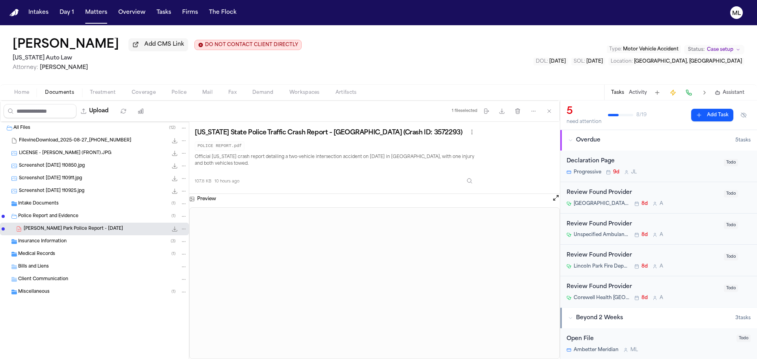
click at [557, 199] on button "Open preview" at bounding box center [556, 198] width 8 height 8
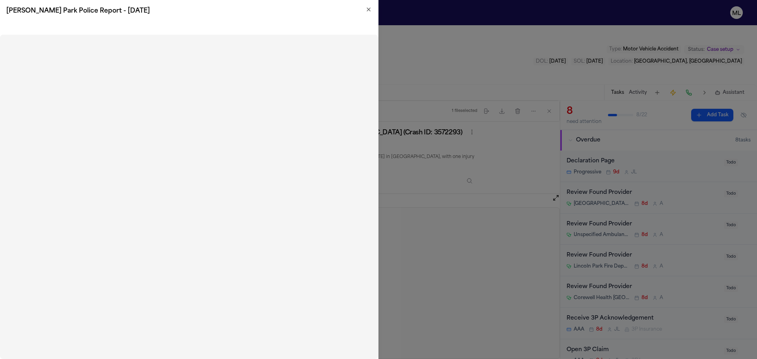
click at [368, 12] on icon "button" at bounding box center [368, 9] width 6 height 6
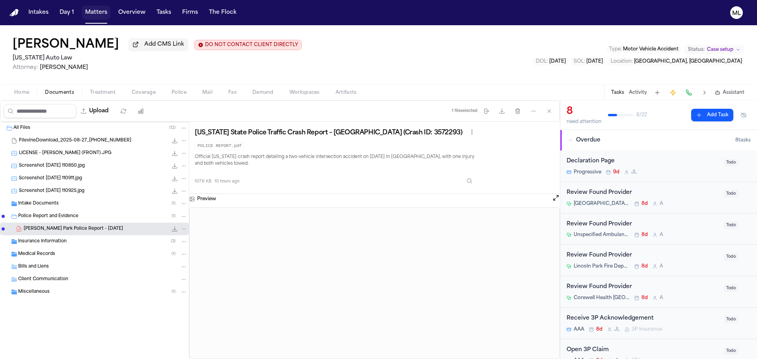
click at [95, 15] on button "Matters" at bounding box center [96, 13] width 28 height 14
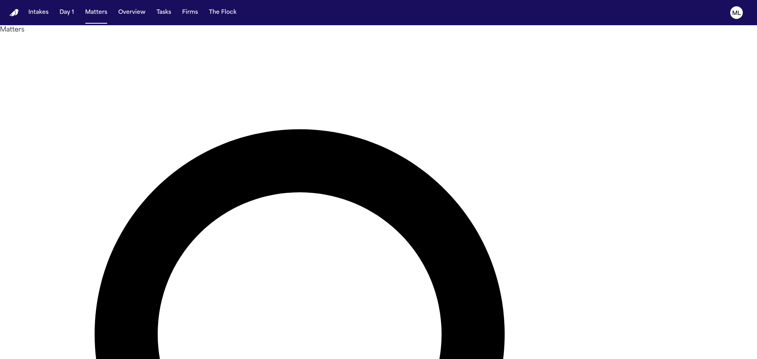
drag, startPoint x: 479, startPoint y: 48, endPoint x: 365, endPoint y: 45, distance: 113.5
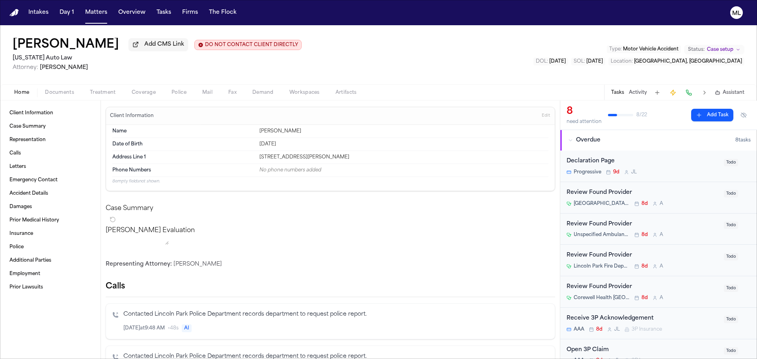
click at [144, 44] on span "Add CMS Link" at bounding box center [164, 45] width 40 height 8
paste input "**********"
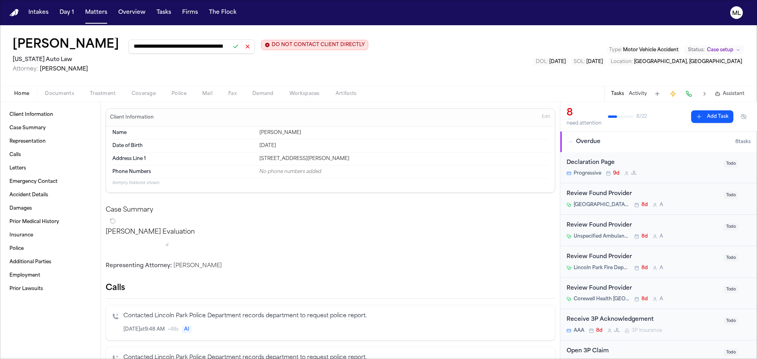
scroll to position [0, 78]
type input "**********"
click at [230, 48] on button at bounding box center [235, 46] width 11 height 11
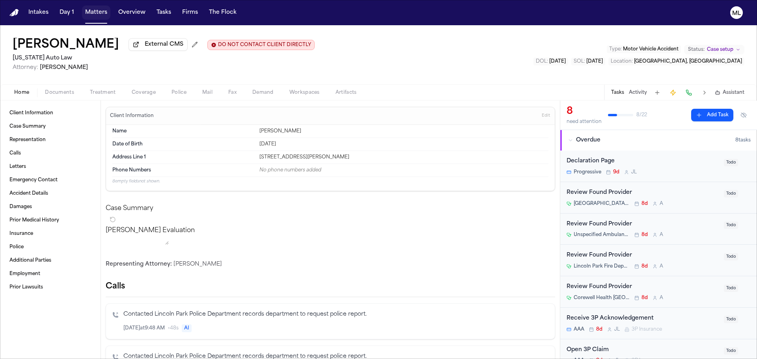
click at [103, 11] on button "Matters" at bounding box center [96, 13] width 28 height 14
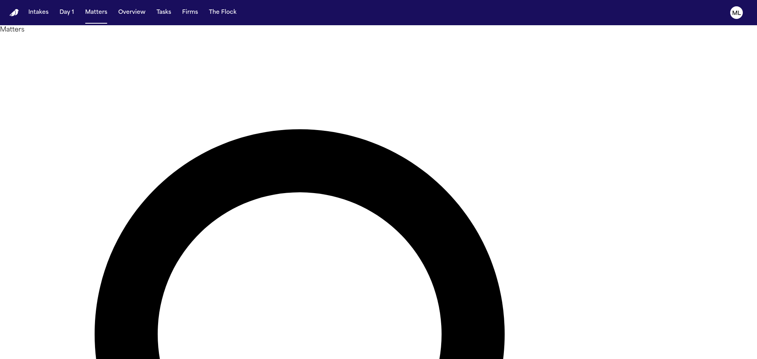
drag, startPoint x: 463, startPoint y: 43, endPoint x: 377, endPoint y: 41, distance: 86.7
type input "*"
type input "*****"
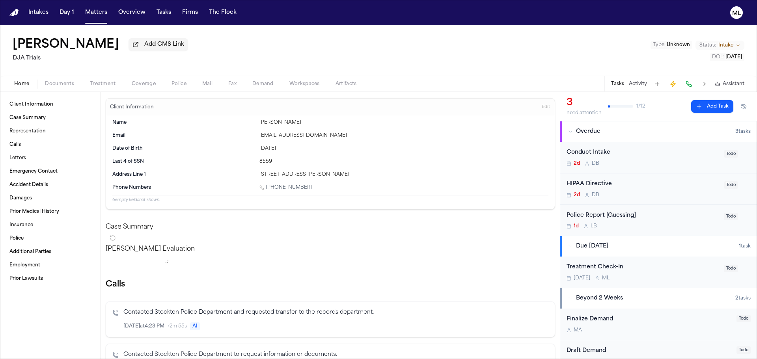
click at [65, 86] on span "Documents" at bounding box center [59, 84] width 29 height 6
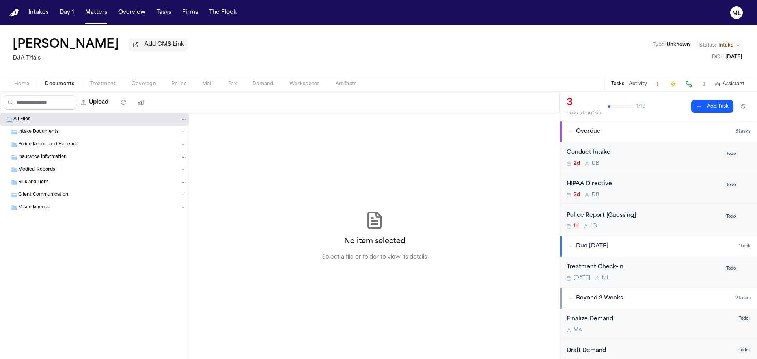
click at [71, 134] on div "Intake Documents" at bounding box center [102, 131] width 169 height 7
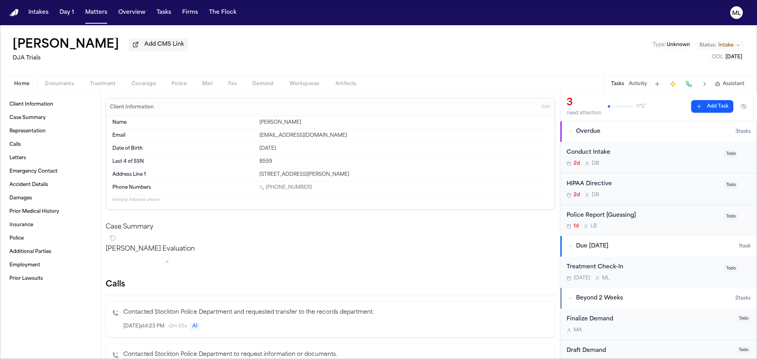
click at [28, 85] on span "Home" at bounding box center [21, 84] width 15 height 6
click at [65, 86] on span "Documents" at bounding box center [59, 84] width 29 height 6
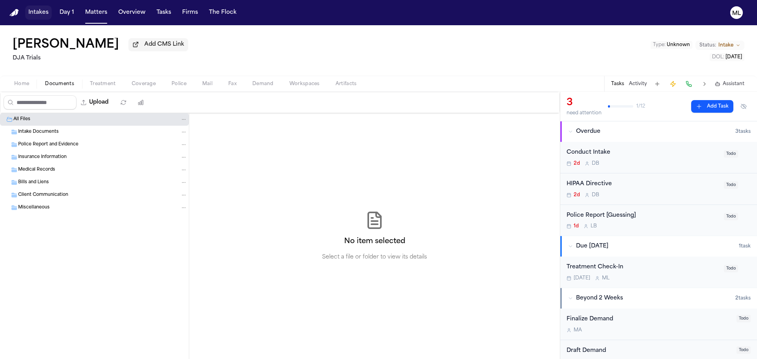
click at [40, 8] on button "Intakes" at bounding box center [38, 13] width 26 height 14
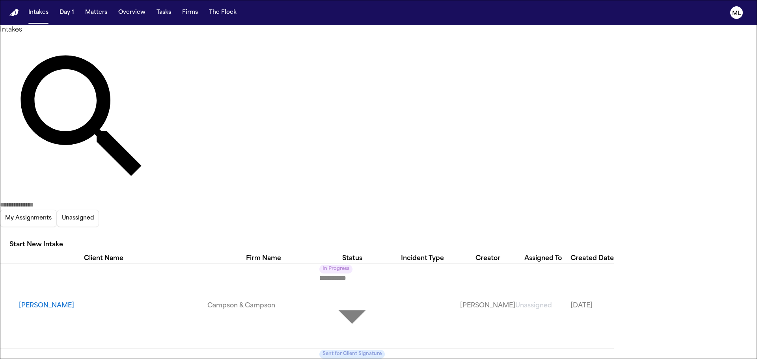
click at [0, 233] on icon "button" at bounding box center [0, 233] width 0 height 0
drag, startPoint x: 723, startPoint y: 82, endPoint x: 485, endPoint y: 40, distance: 241.3
click at [728, 359] on div at bounding box center [378, 359] width 757 height 0
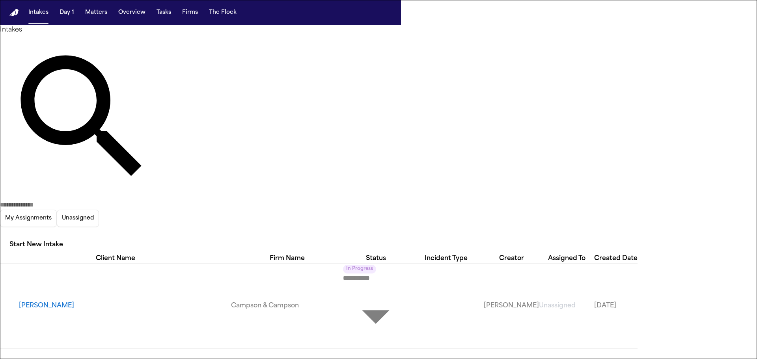
click at [485, 359] on div at bounding box center [378, 359] width 757 height 0
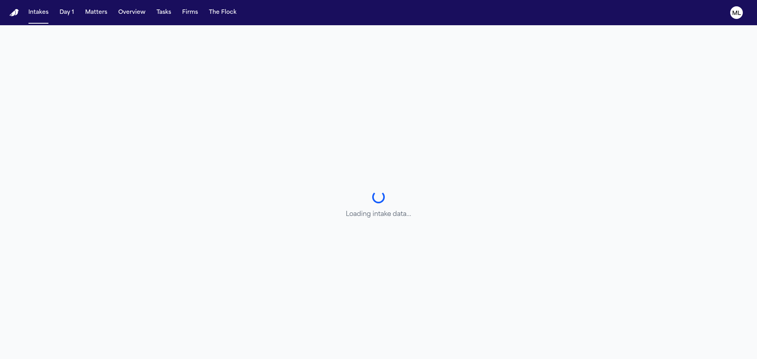
select select "******"
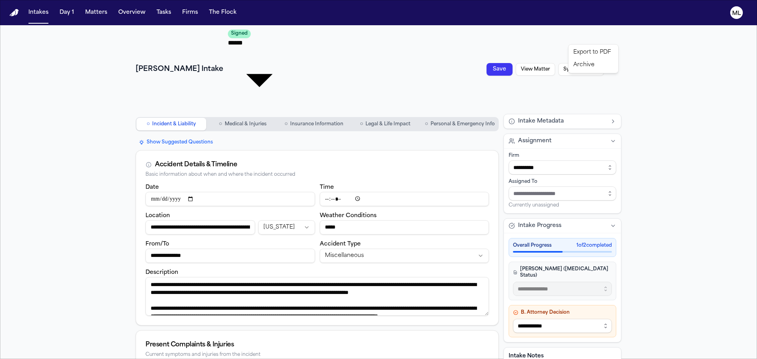
click at [614, 35] on html "**********" at bounding box center [378, 179] width 757 height 359
click at [596, 49] on div "Export to PDF" at bounding box center [593, 52] width 46 height 13
click at [610, 36] on html "**********" at bounding box center [378, 179] width 757 height 359
click at [552, 63] on div "Download PDF (9/5/2025, 7:32:59 AM)" at bounding box center [556, 65] width 104 height 13
click at [102, 14] on button "Matters" at bounding box center [96, 13] width 28 height 14
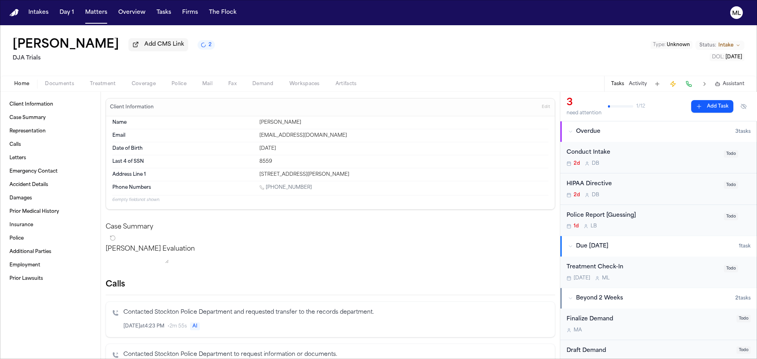
click at [55, 81] on span "Documents" at bounding box center [59, 84] width 29 height 6
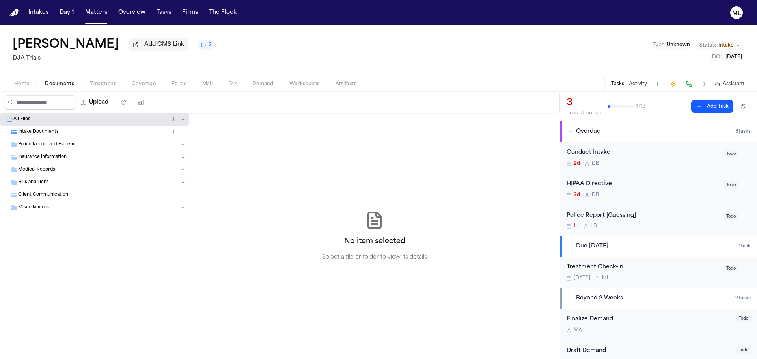
click at [52, 134] on span "Intake Documents" at bounding box center [38, 132] width 41 height 7
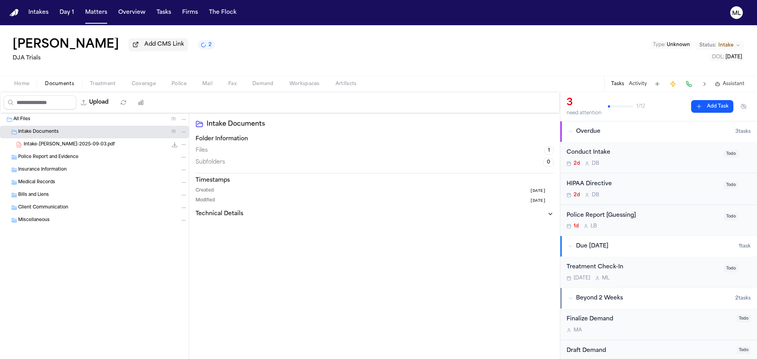
click at [52, 139] on div "Intake-Stacy Davis-2025-09-03.pdf 23.6 KB • PDF" at bounding box center [94, 144] width 189 height 13
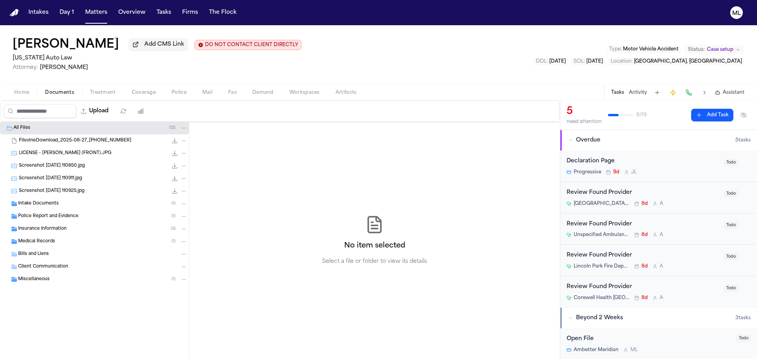
click at [137, 91] on span "Coverage" at bounding box center [144, 92] width 24 height 6
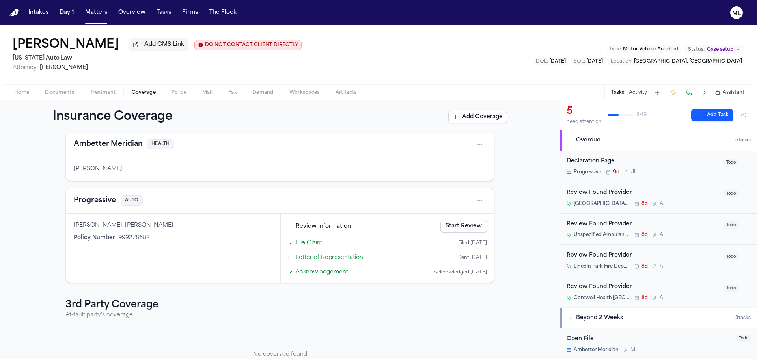
scroll to position [73, 0]
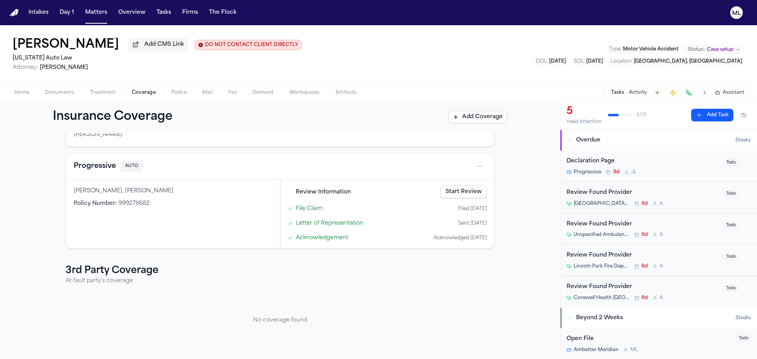
click at [481, 120] on button "Add Coverage" at bounding box center [477, 117] width 59 height 13
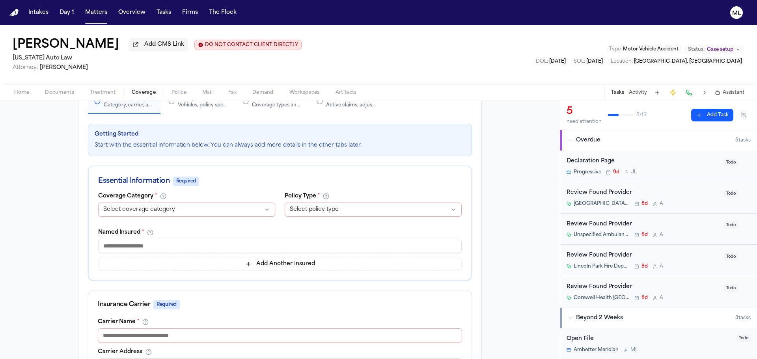
scroll to position [79, 0]
click at [204, 205] on html "Intakes Day 1 Matters Overview Tasks Firms The Flock ML [PERSON_NAME] Add CMS L…" at bounding box center [378, 179] width 757 height 359
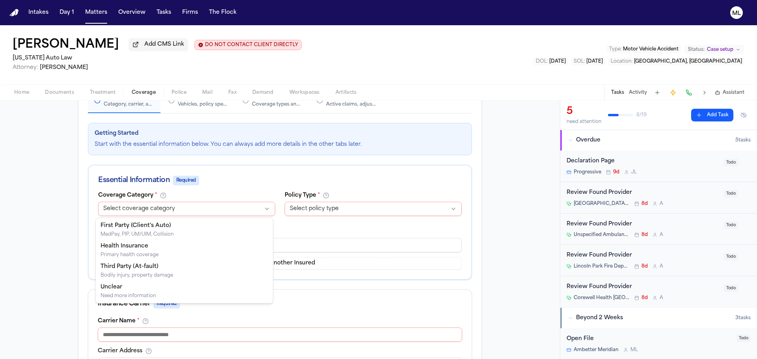
select select "**********"
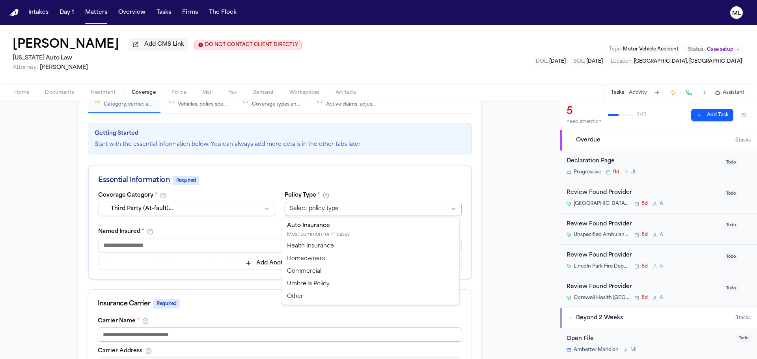
click at [290, 214] on html "Intakes Day 1 Matters Overview Tasks Firms The Flock ML [PERSON_NAME] Add CMS L…" at bounding box center [378, 179] width 757 height 359
select select "****"
click at [186, 243] on input at bounding box center [279, 245] width 363 height 14
type input "**********"
click at [191, 339] on input at bounding box center [280, 334] width 364 height 14
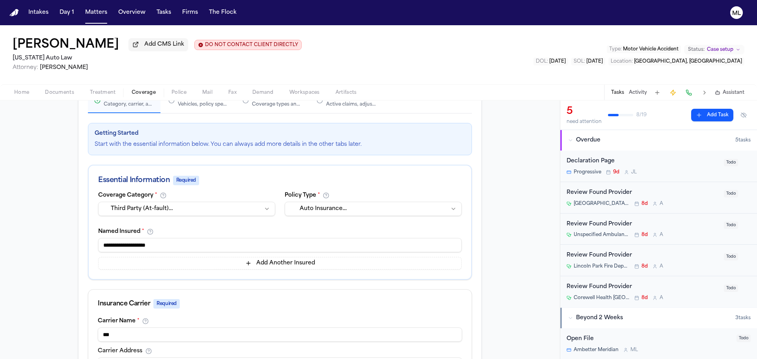
type input "***"
click at [214, 312] on div "Insurance Carrier Required" at bounding box center [279, 304] width 383 height 28
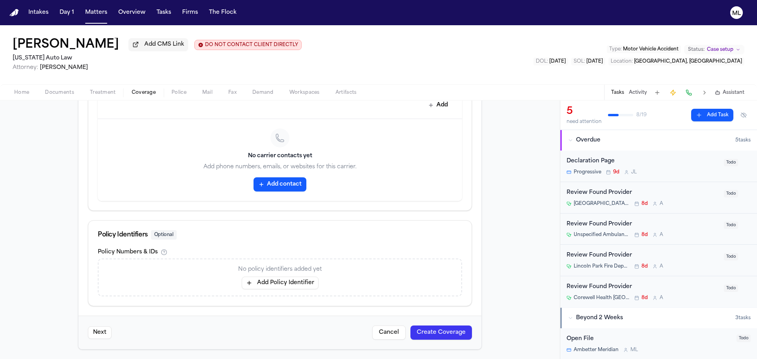
click at [266, 281] on button "Add Policy Identifier" at bounding box center [280, 283] width 77 height 13
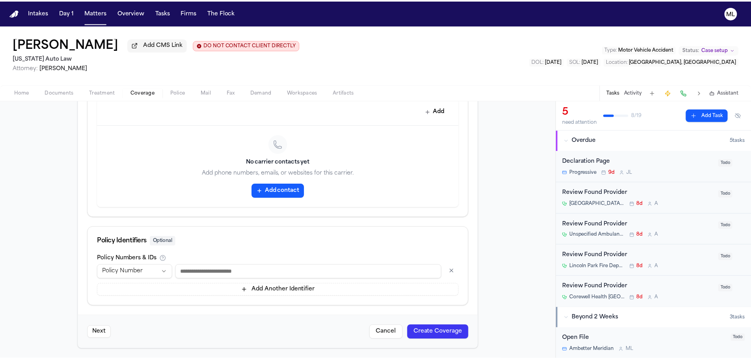
scroll to position [368, 0]
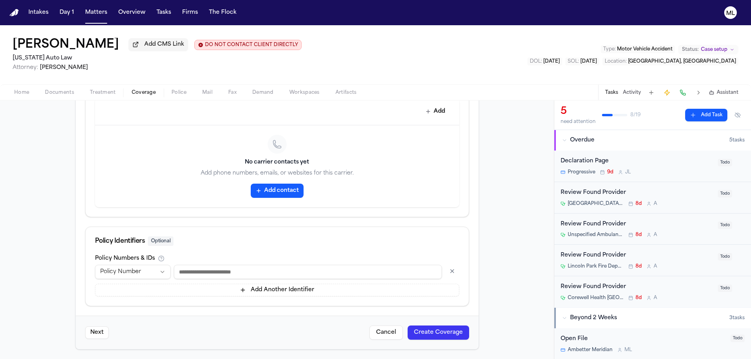
paste input "**********"
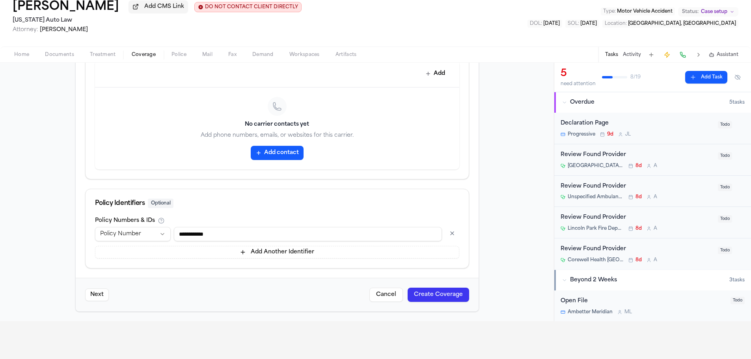
scroll to position [118, 0]
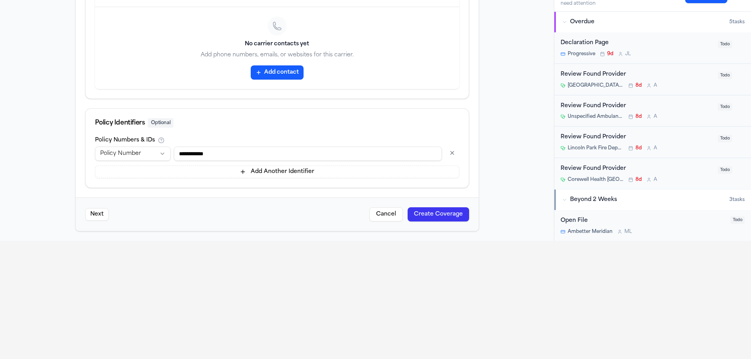
type input "**********"
click at [430, 210] on button "Create Coverage" at bounding box center [437, 214] width 61 height 14
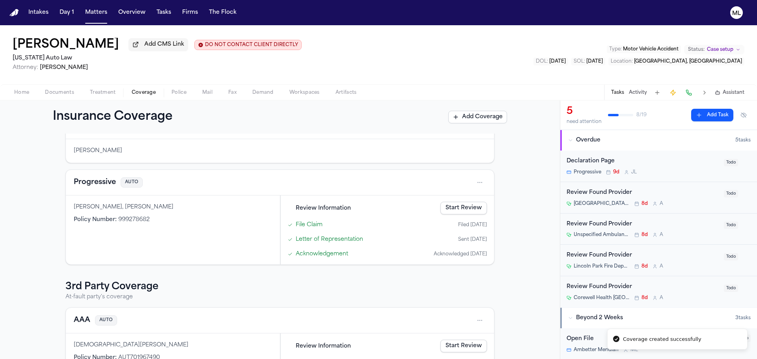
scroll to position [110, 0]
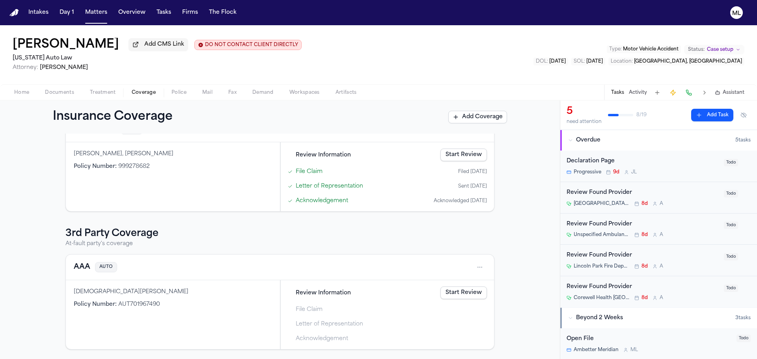
click at [453, 289] on link "Start Review" at bounding box center [463, 292] width 46 height 13
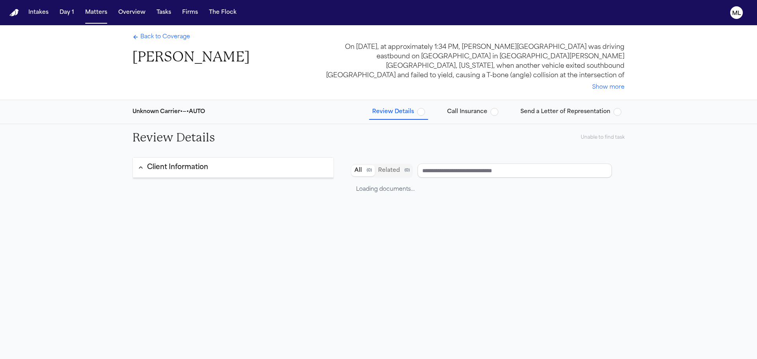
type input "***"
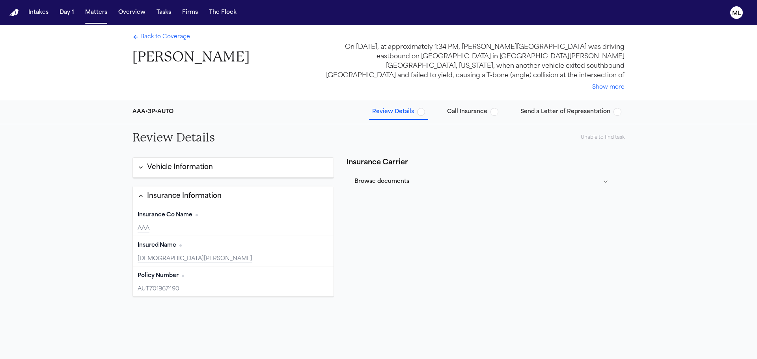
click at [418, 110] on span "button" at bounding box center [421, 112] width 8 height 8
click at [420, 111] on span "button" at bounding box center [421, 112] width 8 height 8
click at [189, 176] on button "Vehicle Information" at bounding box center [233, 168] width 201 height 20
click at [171, 41] on div "Back to Coverage [PERSON_NAME]" at bounding box center [190, 49] width 117 height 33
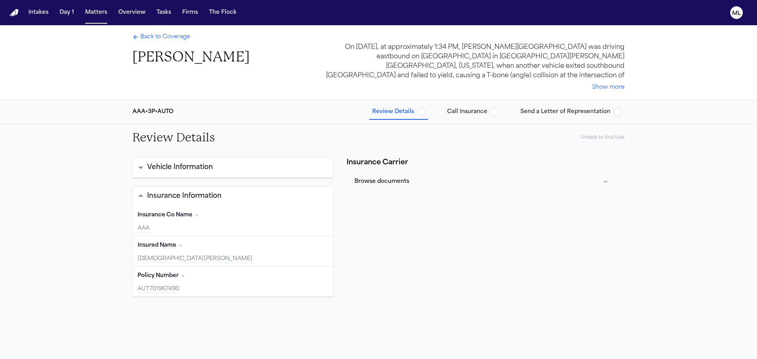
click at [171, 39] on span "Back to Coverage" at bounding box center [165, 37] width 50 height 8
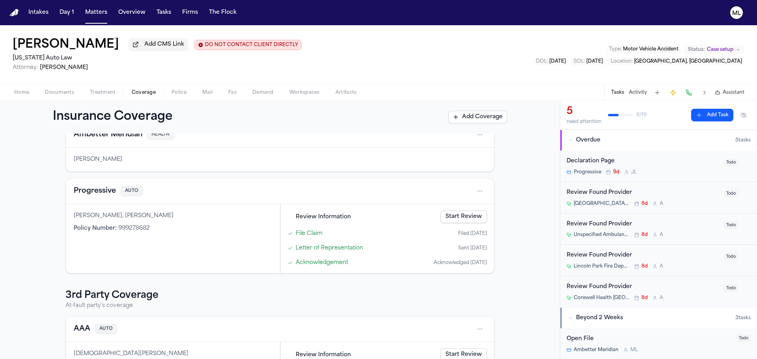
scroll to position [110, 0]
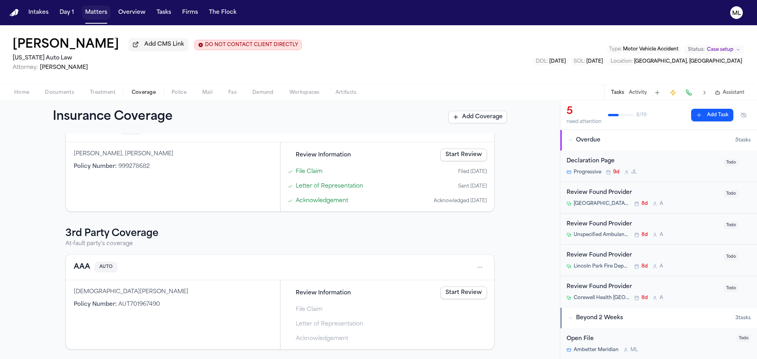
drag, startPoint x: 105, startPoint y: 9, endPoint x: 155, endPoint y: 10, distance: 50.0
click at [105, 9] on button "Matters" at bounding box center [96, 13] width 28 height 14
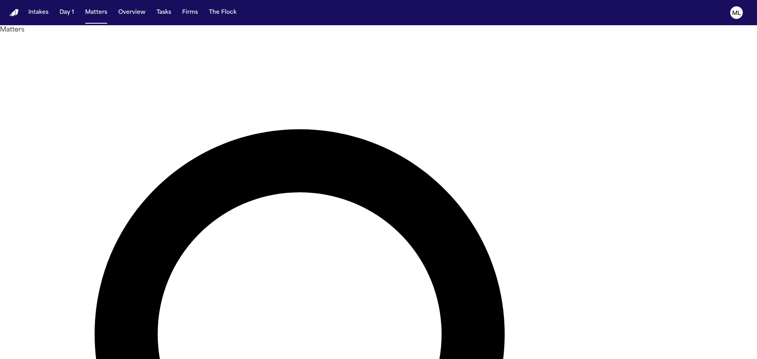
type input "*******"
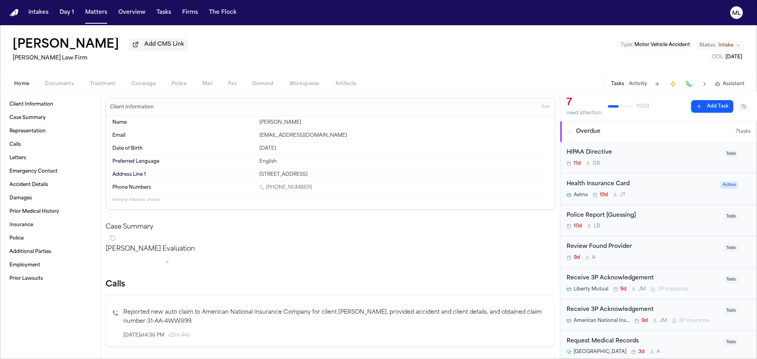
click at [57, 84] on span "Documents" at bounding box center [59, 84] width 29 height 6
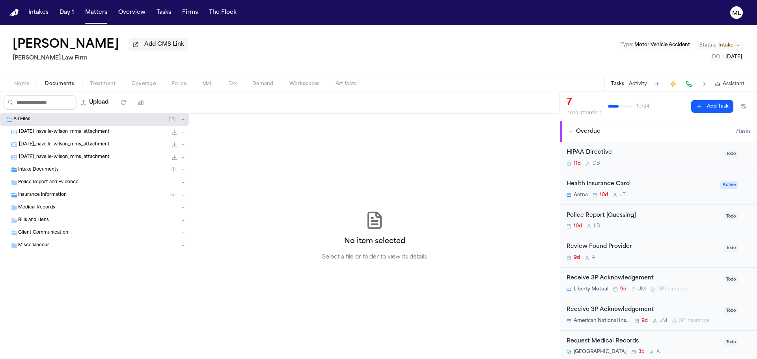
click at [58, 171] on div "Intake Documents ( 1 )" at bounding box center [102, 169] width 169 height 7
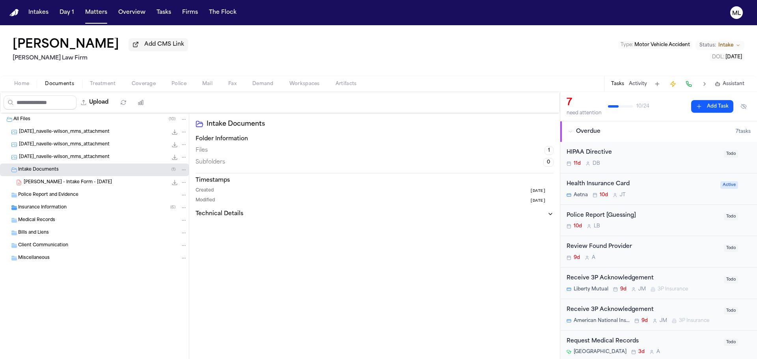
click at [64, 184] on span "[PERSON_NAME] - Intake Form - [DATE]" at bounding box center [68, 182] width 88 height 7
